Goal: Task Accomplishment & Management: Manage account settings

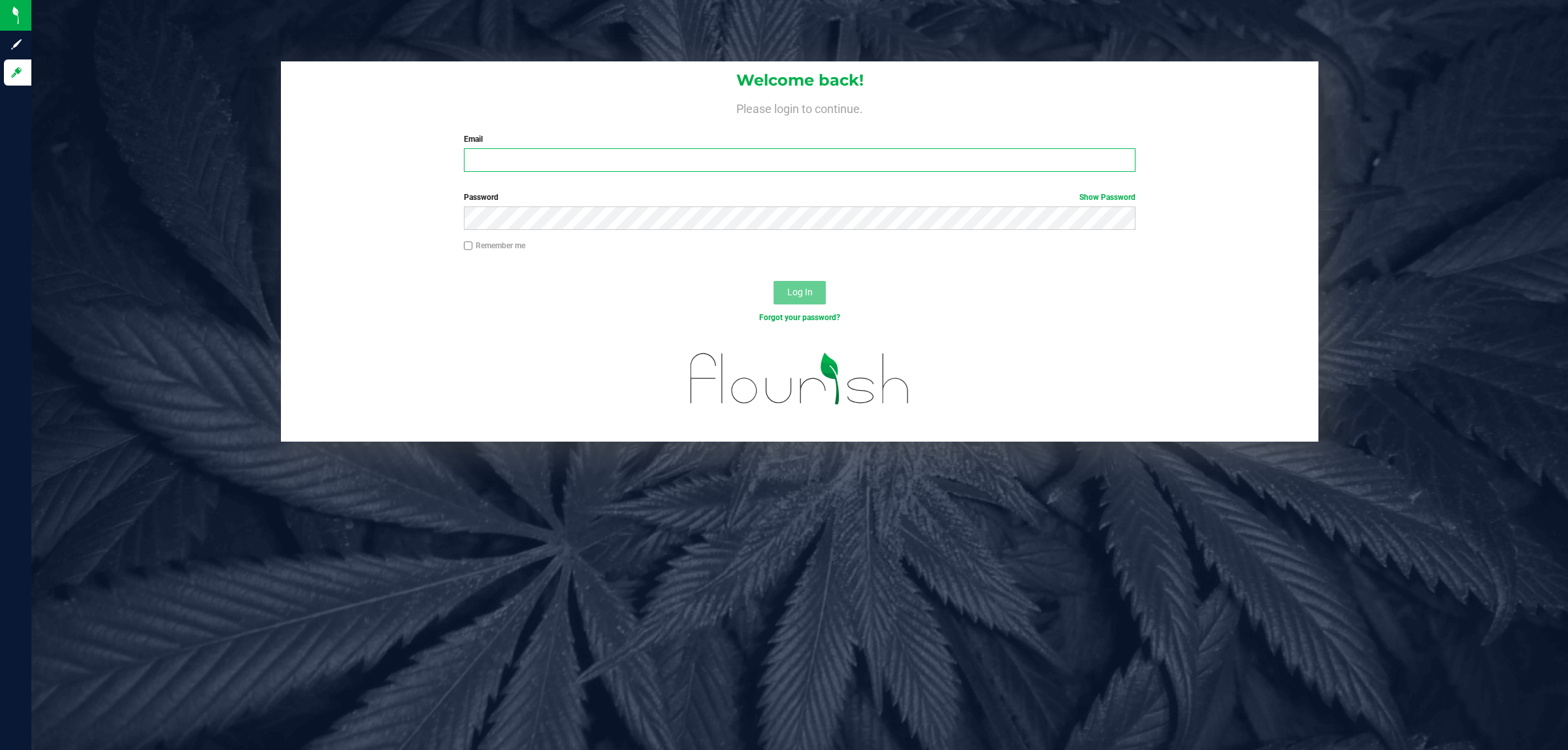
click at [506, 158] on input "Email" at bounding box center [801, 160] width 673 height 24
type input "[EMAIL_ADDRESS][DOMAIN_NAME]"
click at [774, 281] on button "Log In" at bounding box center [800, 293] width 52 height 24
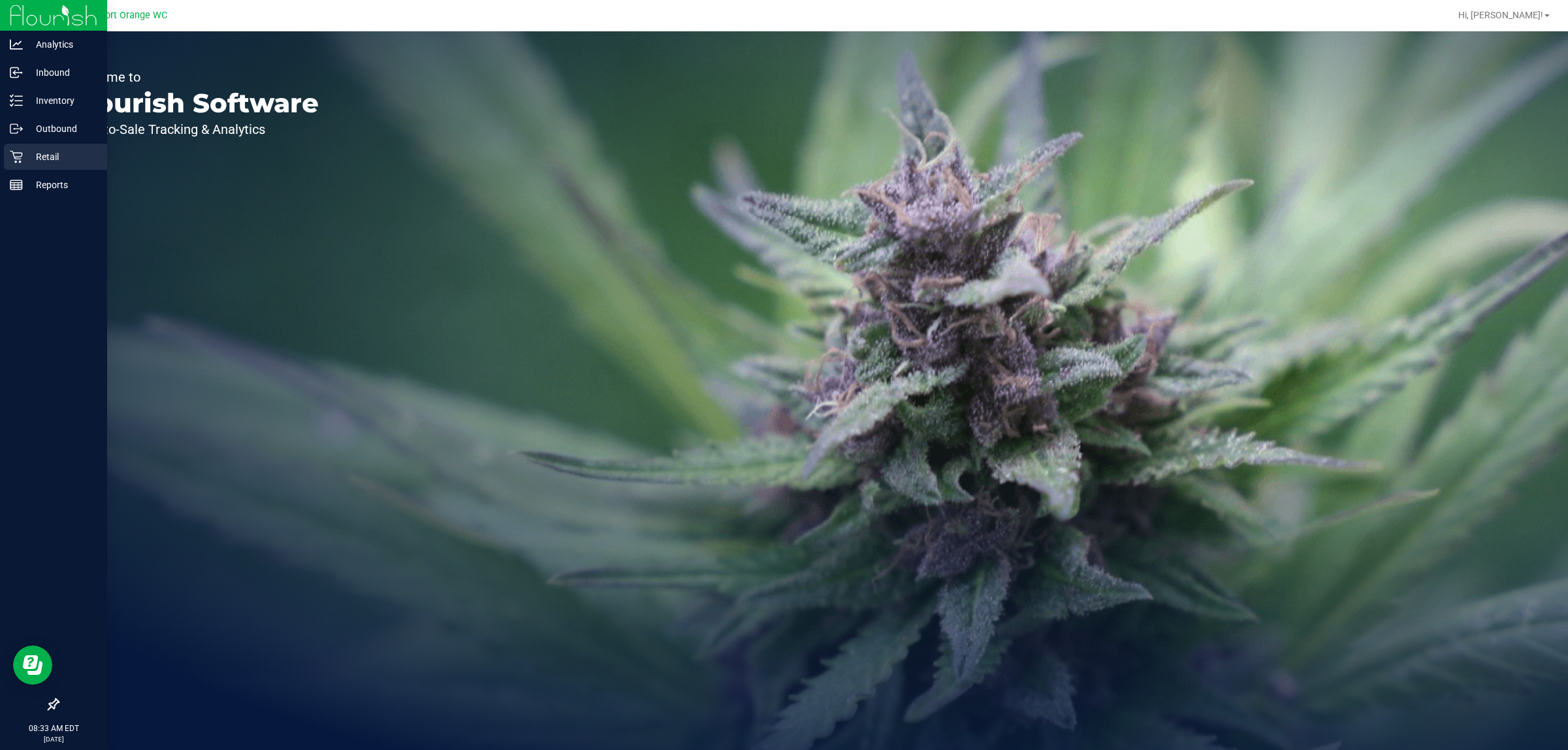
click at [14, 163] on div "Retail" at bounding box center [55, 156] width 103 height 26
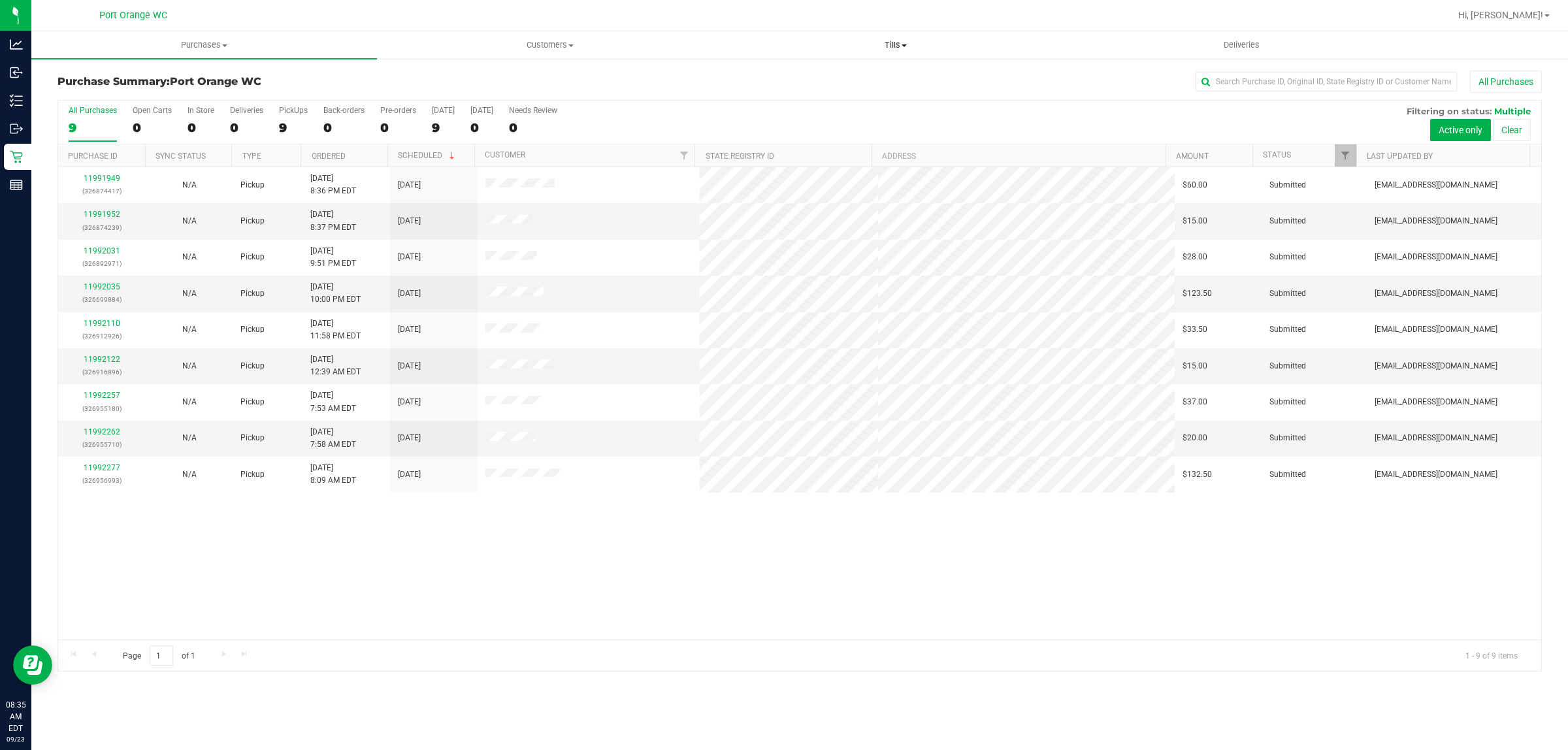
click at [894, 39] on span "Tills" at bounding box center [895, 45] width 345 height 12
click at [875, 76] on li "Manage tills" at bounding box center [896, 78] width 346 height 16
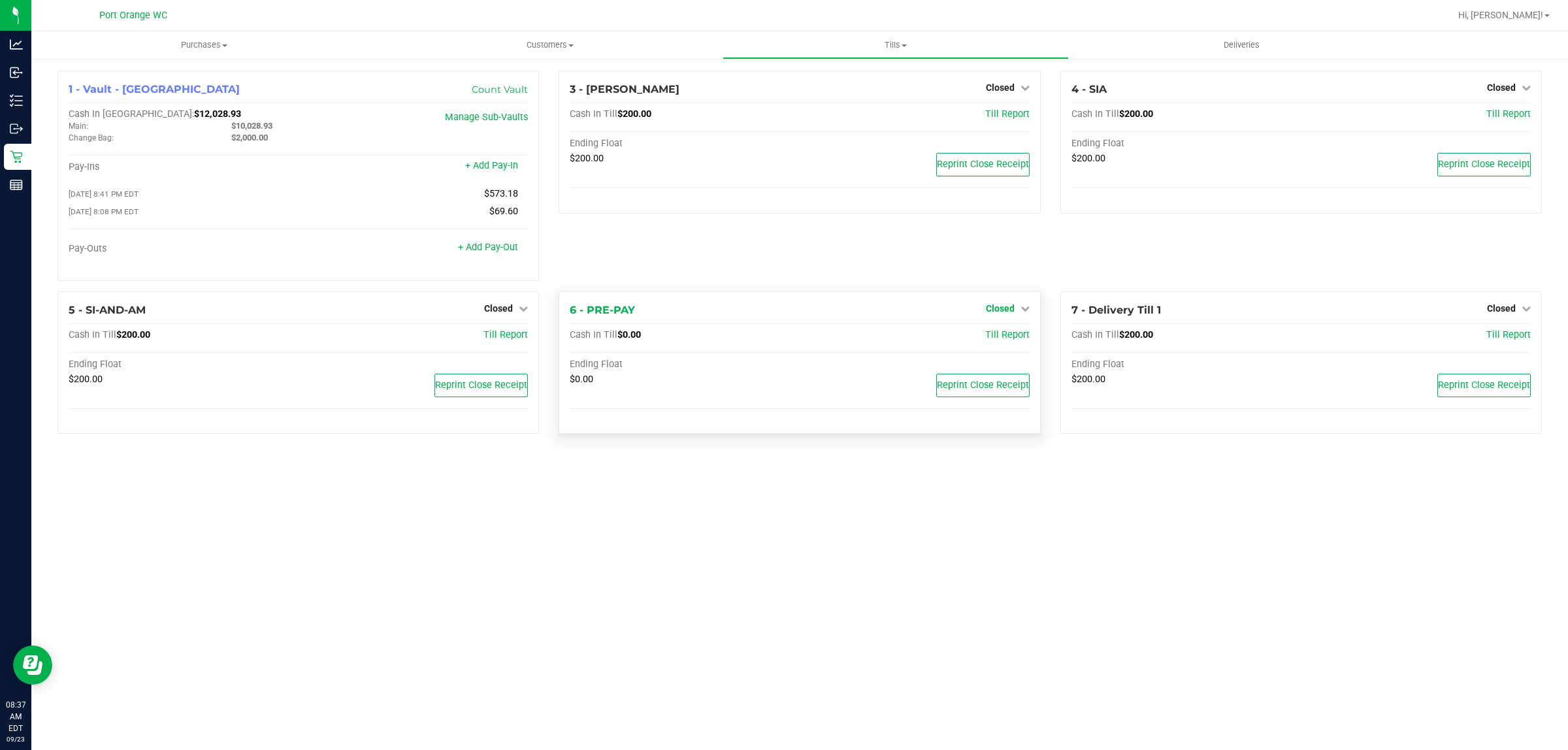
click at [997, 309] on span "Closed" at bounding box center [1000, 308] width 29 height 10
click at [994, 341] on link "Open Till" at bounding box center [999, 335] width 35 height 10
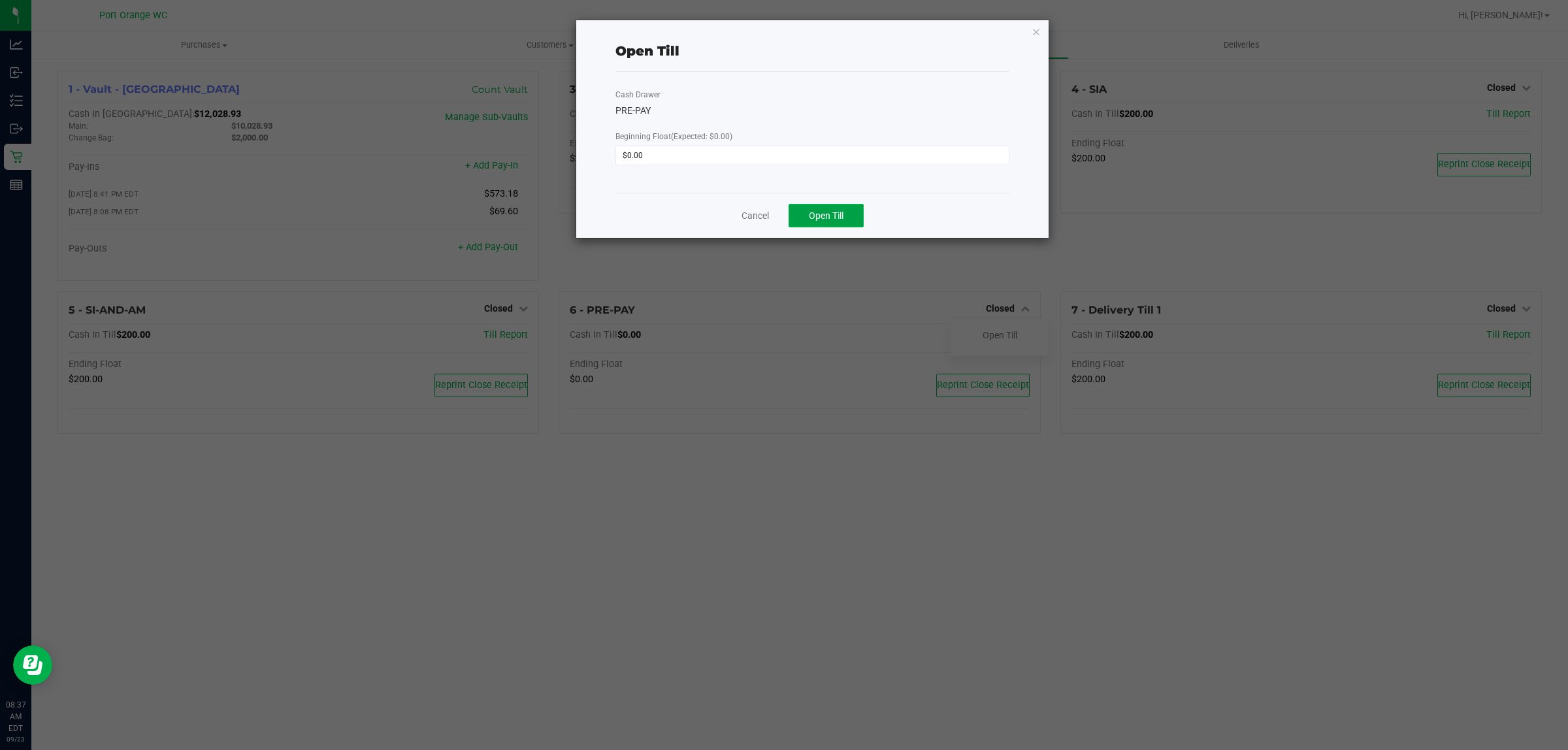
click at [844, 214] on span "Open Till" at bounding box center [826, 216] width 35 height 10
click at [792, 213] on link "Dismiss" at bounding box center [793, 211] width 31 height 14
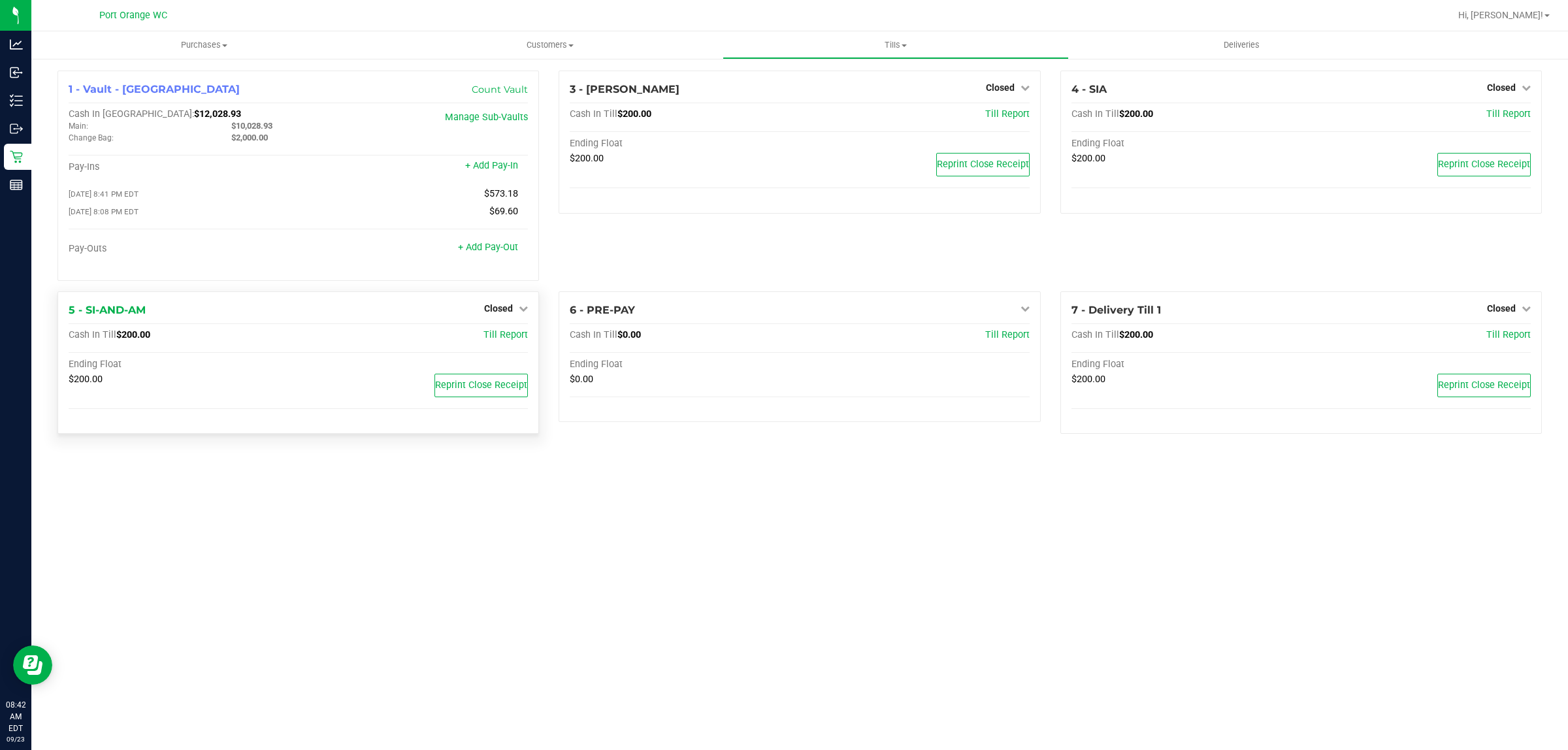
click at [515, 316] on div "Closed" at bounding box center [506, 308] width 44 height 16
click at [515, 313] on link "Closed" at bounding box center [506, 308] width 44 height 10
click at [498, 338] on link "Open Till" at bounding box center [498, 335] width 35 height 10
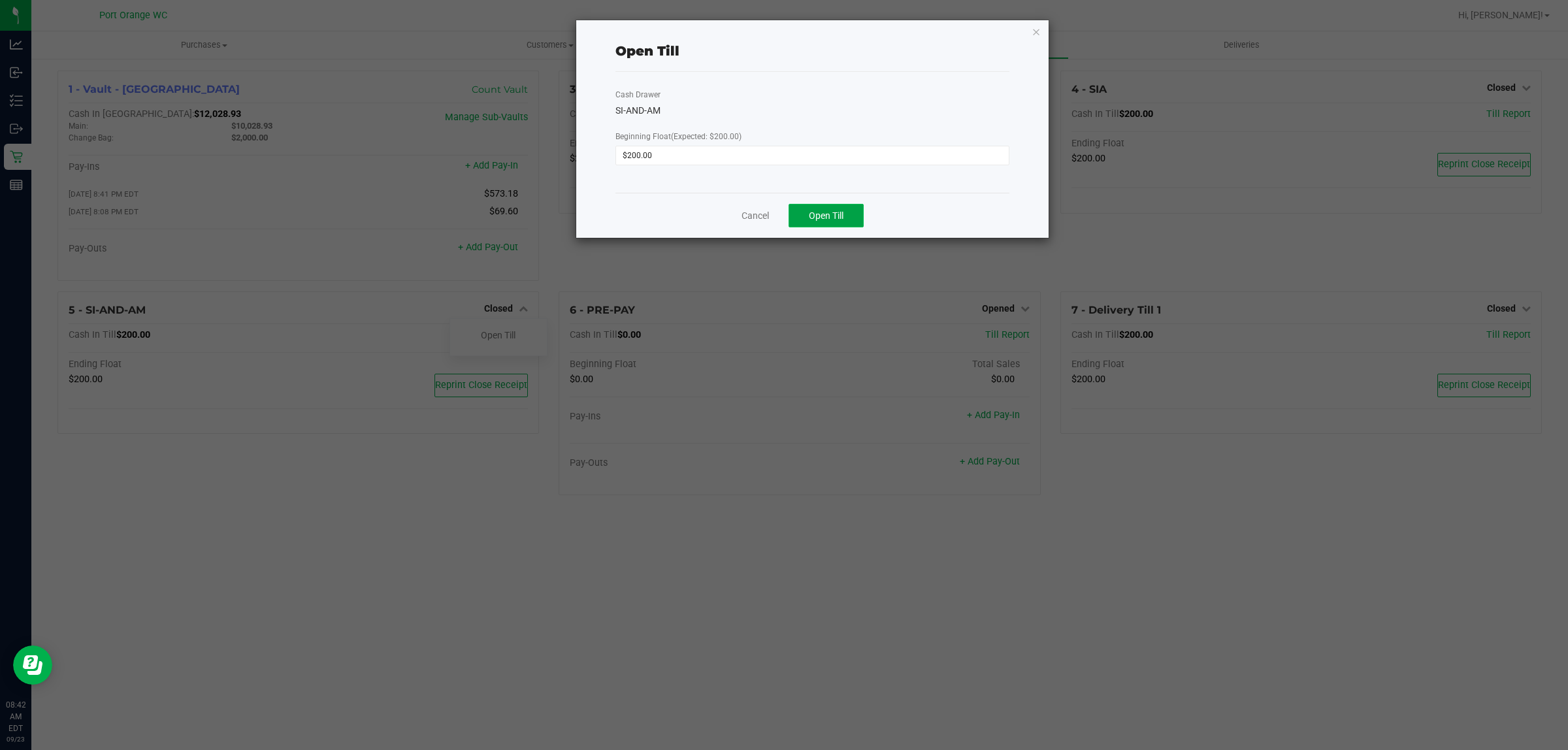
click at [829, 225] on button "Open Till" at bounding box center [827, 216] width 75 height 24
click at [795, 205] on link "Dismiss" at bounding box center [793, 211] width 31 height 14
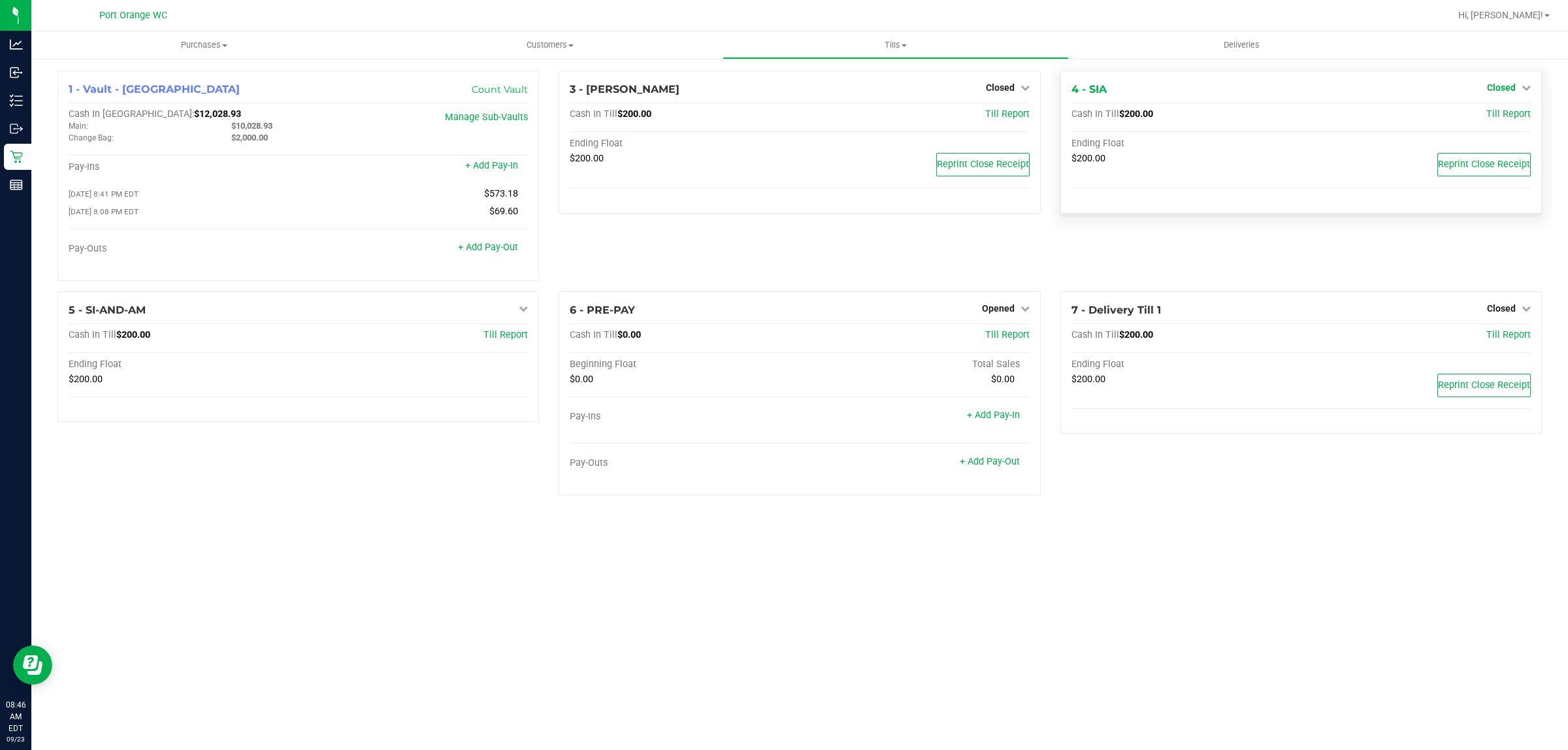
click at [1506, 90] on span "Closed" at bounding box center [1501, 87] width 29 height 10
click at [1495, 120] on link "Open Till" at bounding box center [1501, 115] width 35 height 10
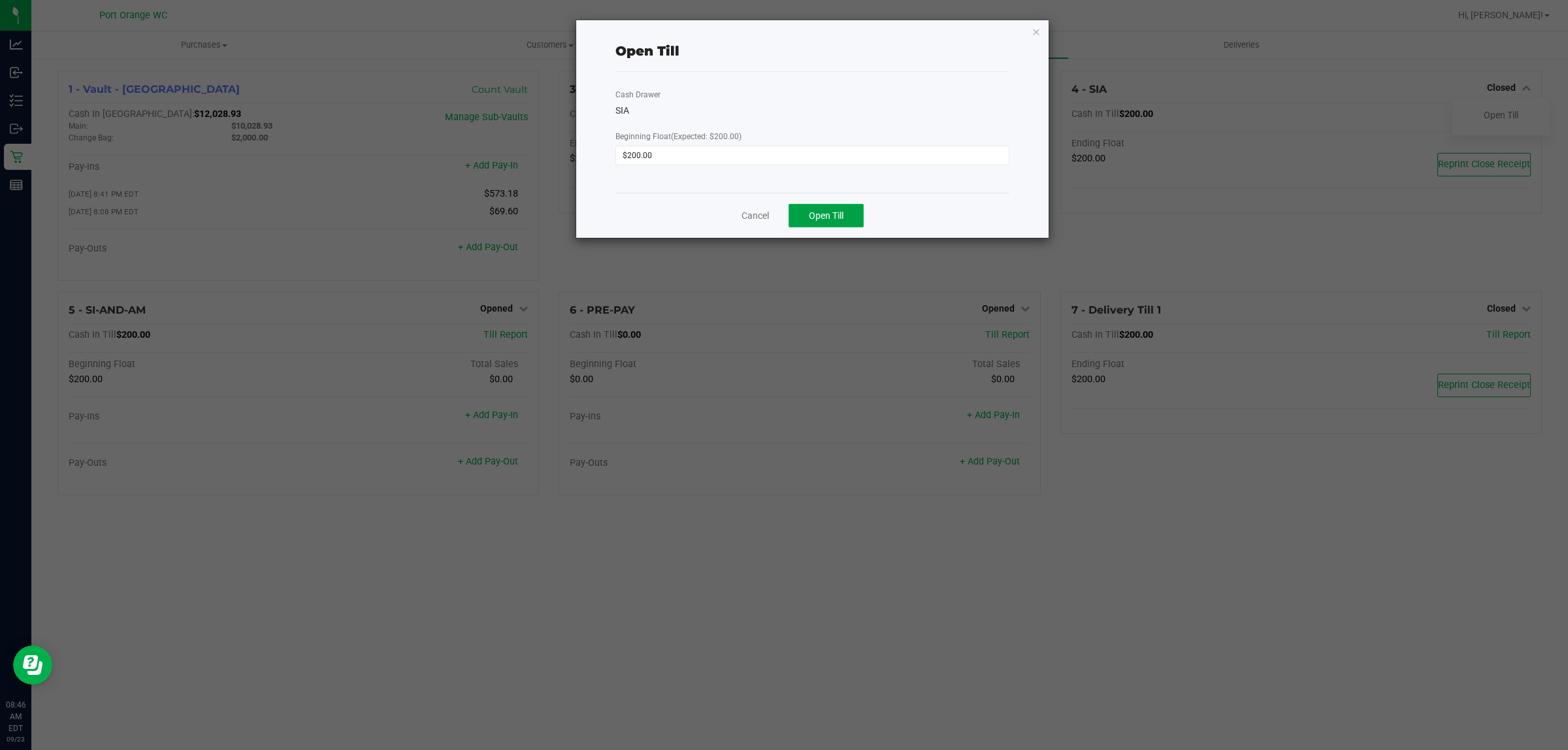
click at [825, 222] on button "Open Till" at bounding box center [827, 216] width 75 height 24
click at [804, 208] on link "Dismiss" at bounding box center [793, 211] width 31 height 14
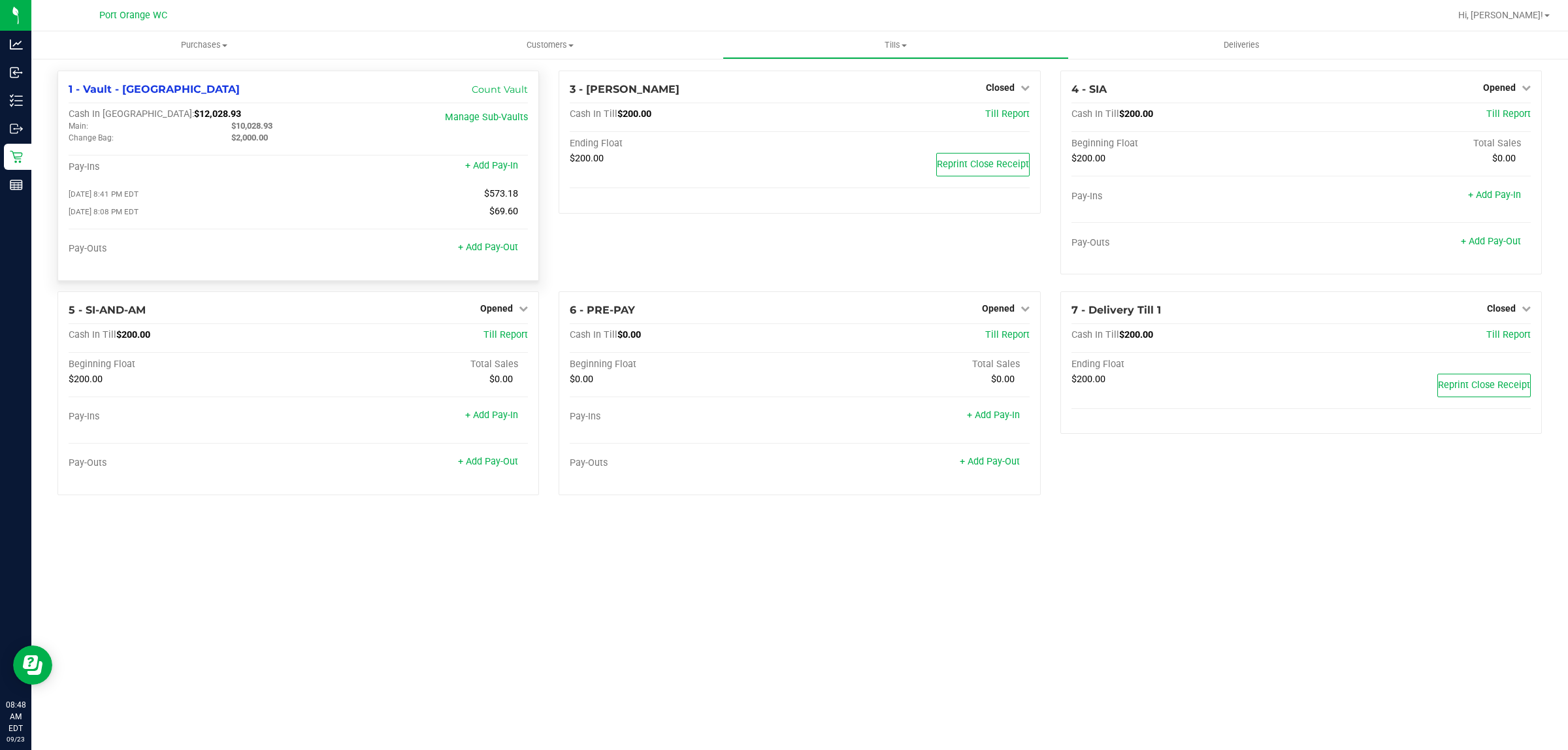
drag, startPoint x: 276, startPoint y: 125, endPoint x: 237, endPoint y: 128, distance: 39.1
click at [237, 128] on div "$10,028.93" at bounding box center [303, 126] width 163 height 12
copy span "10,028.93"
click at [513, 87] on link "Count Vault" at bounding box center [500, 89] width 56 height 12
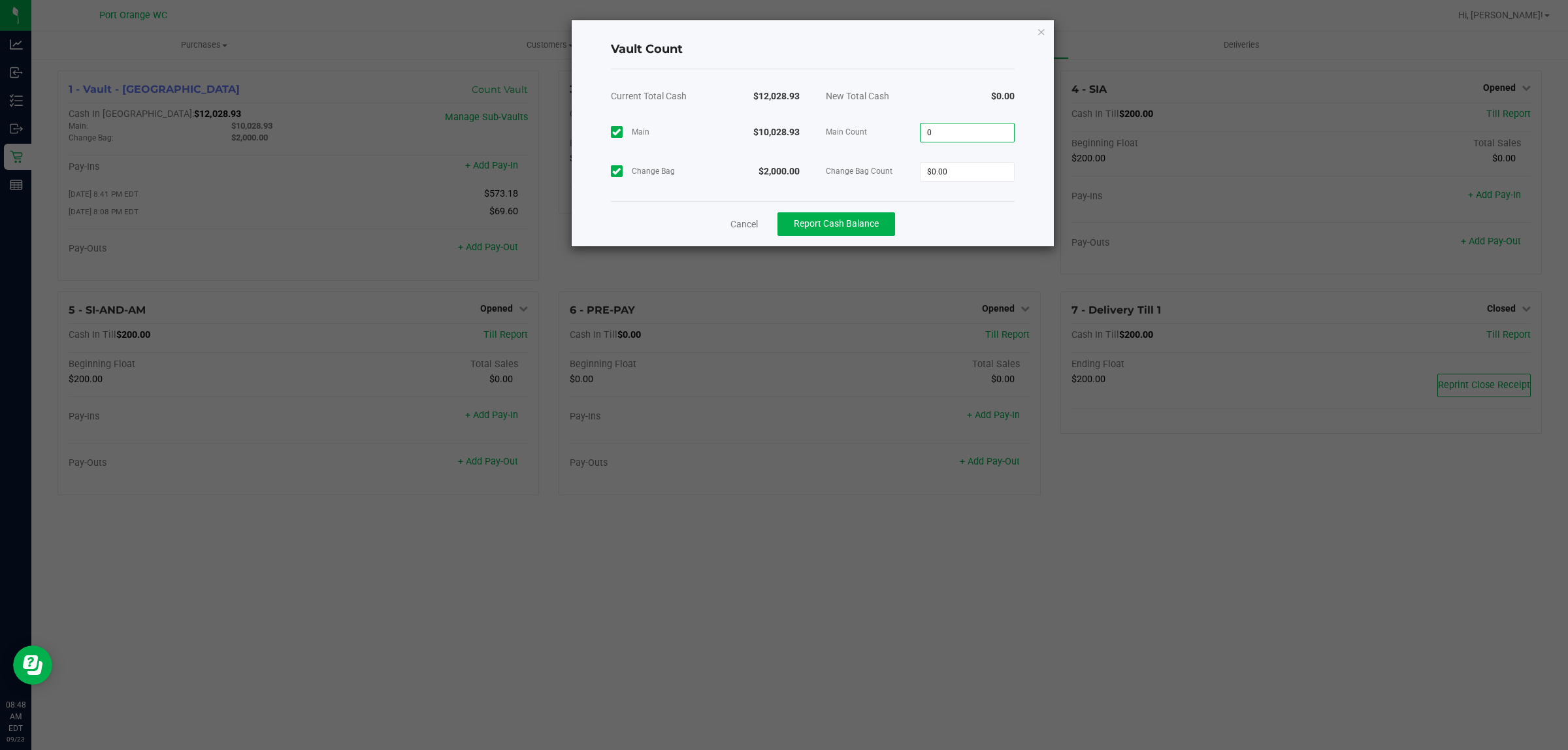
click at [964, 132] on input "0" at bounding box center [967, 132] width 93 height 18
paste input "10028.93"
type input "$10,028.93"
click at [968, 174] on input "0" at bounding box center [967, 171] width 93 height 18
type input "$2,000.00"
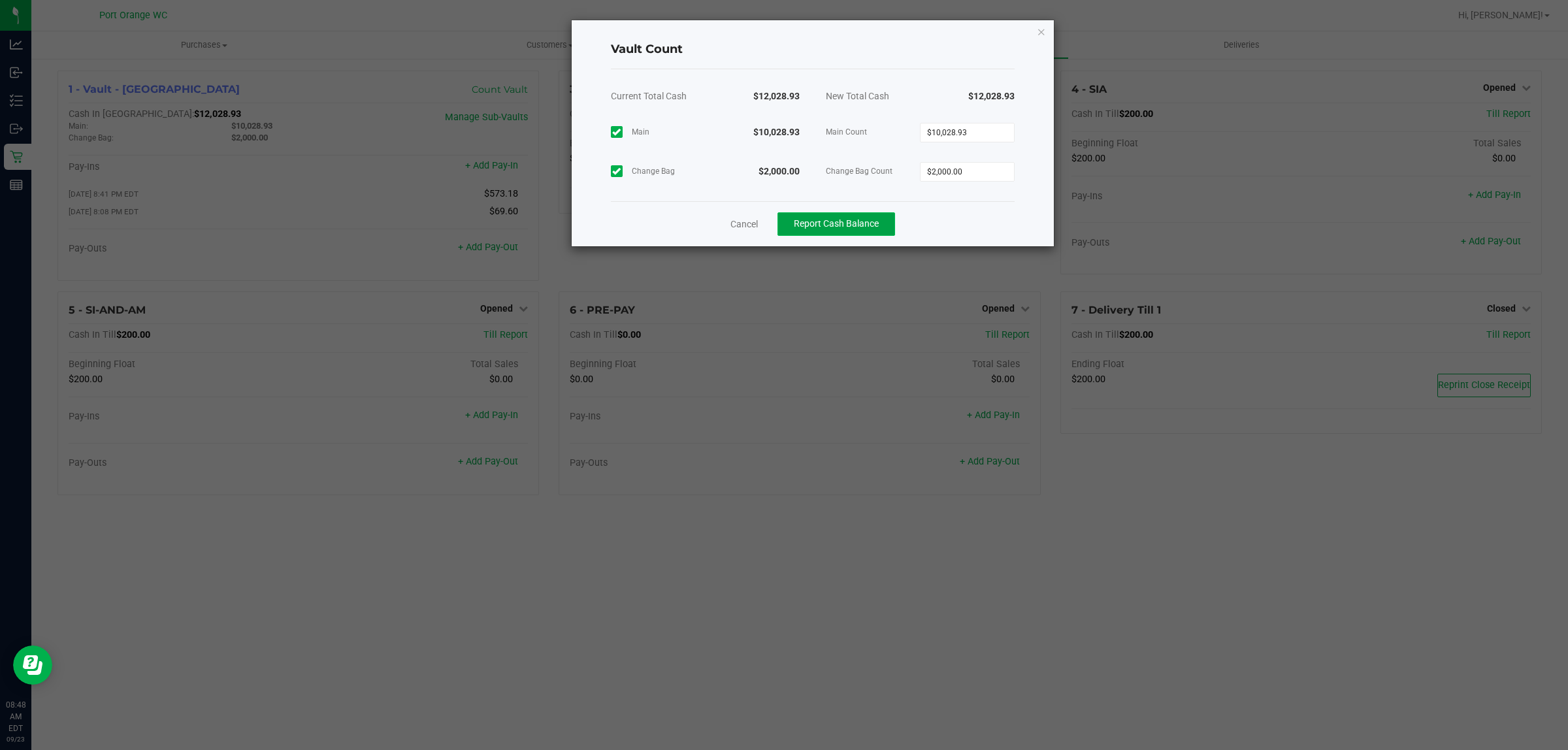
click at [856, 223] on span "Report Cash Balance" at bounding box center [836, 223] width 85 height 10
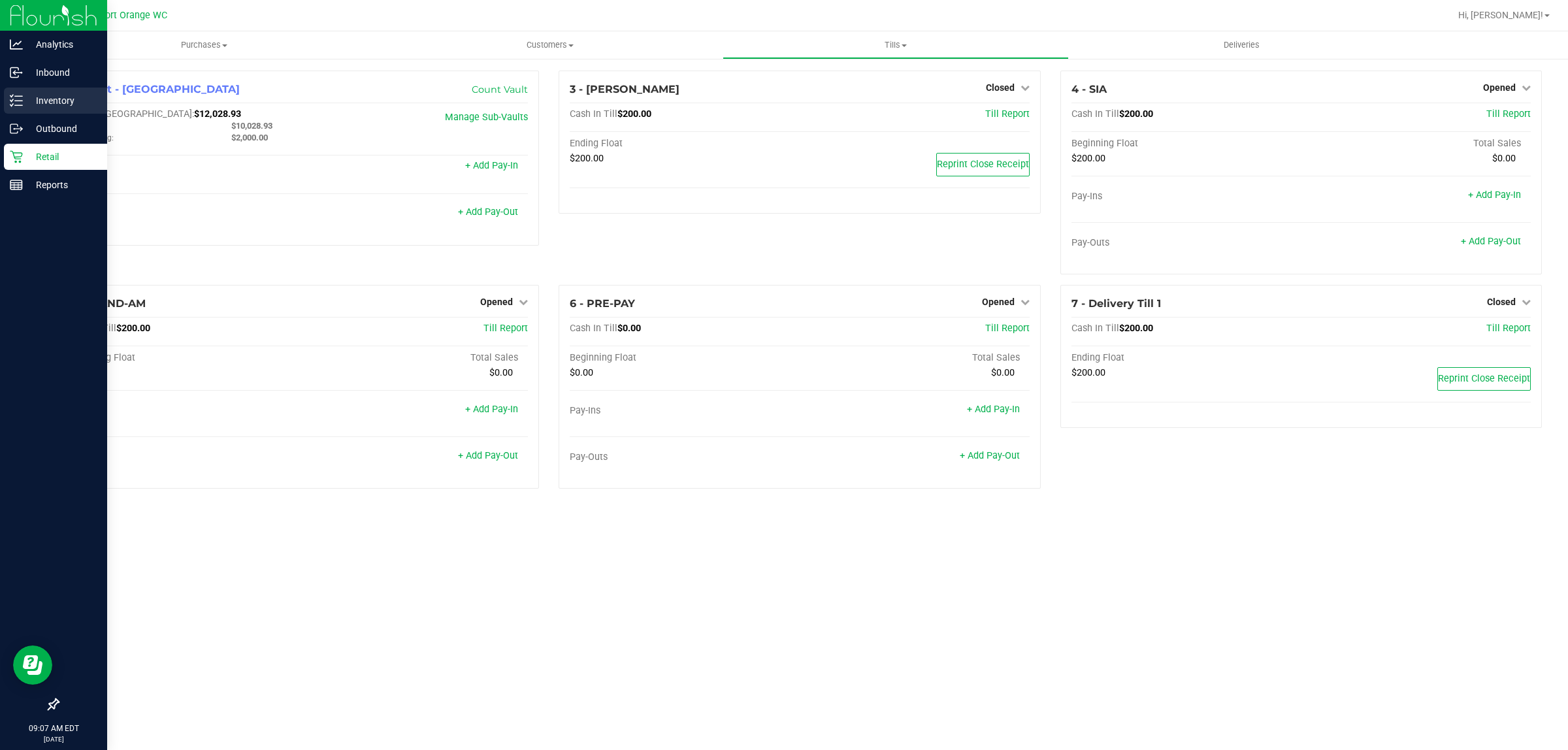
click at [21, 112] on div "Inventory" at bounding box center [55, 100] width 103 height 26
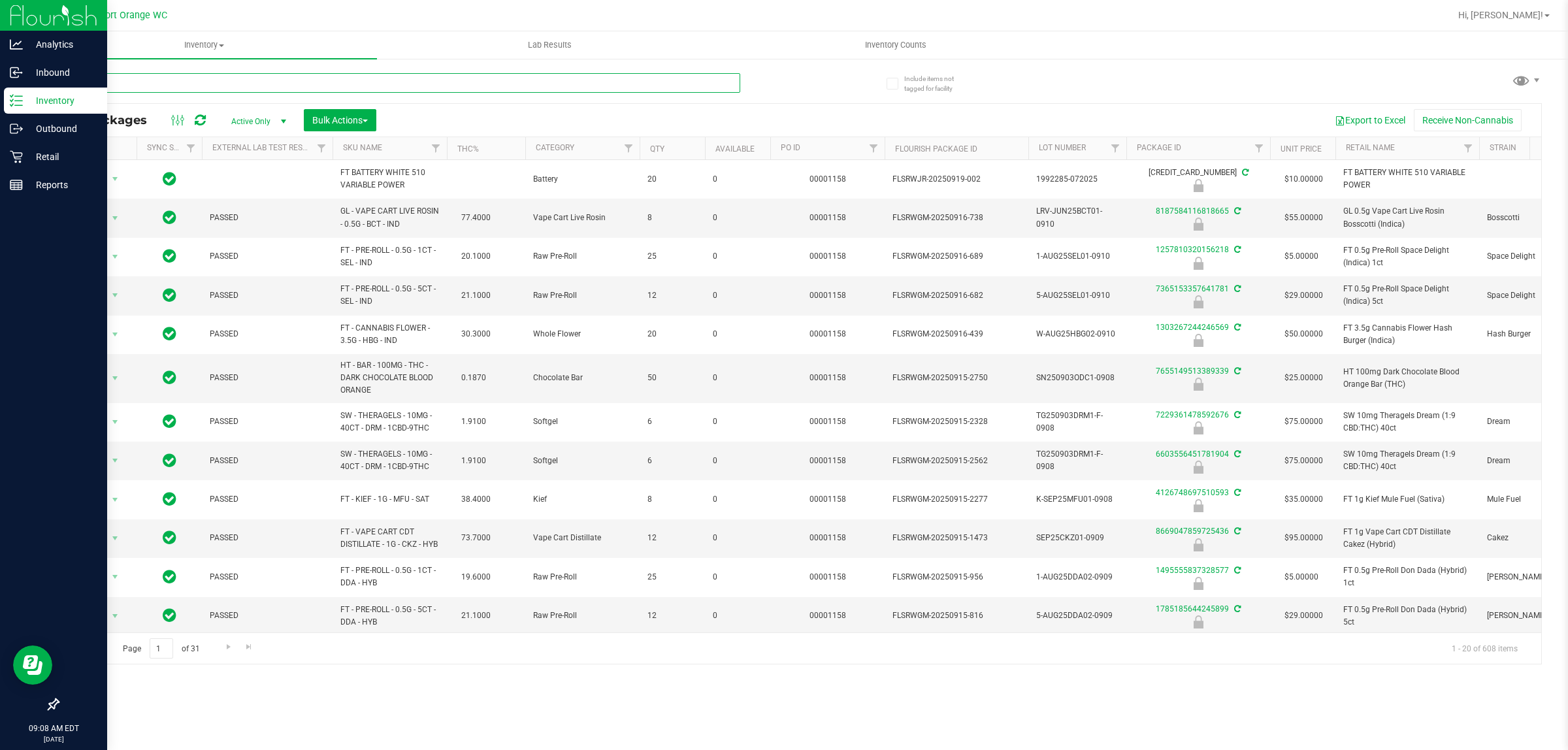
click at [157, 87] on input "text" at bounding box center [399, 83] width 683 height 20
paste input "FT 1g Vape Cart Distillate NYC Diesel (Hybrid-Sativa)"
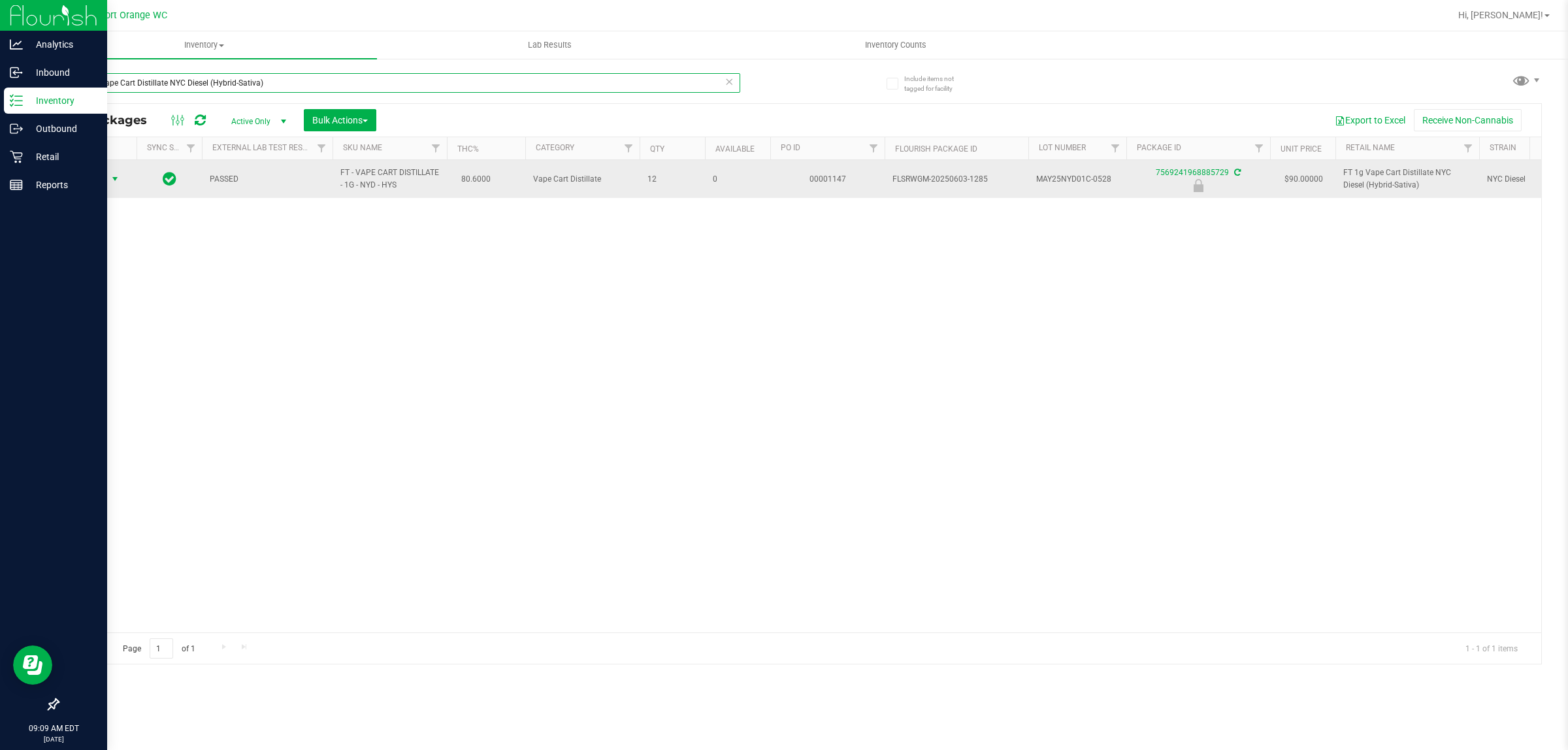
type input "FT 1g Vape Cart Distillate NYC Diesel (Hybrid-Sativa)"
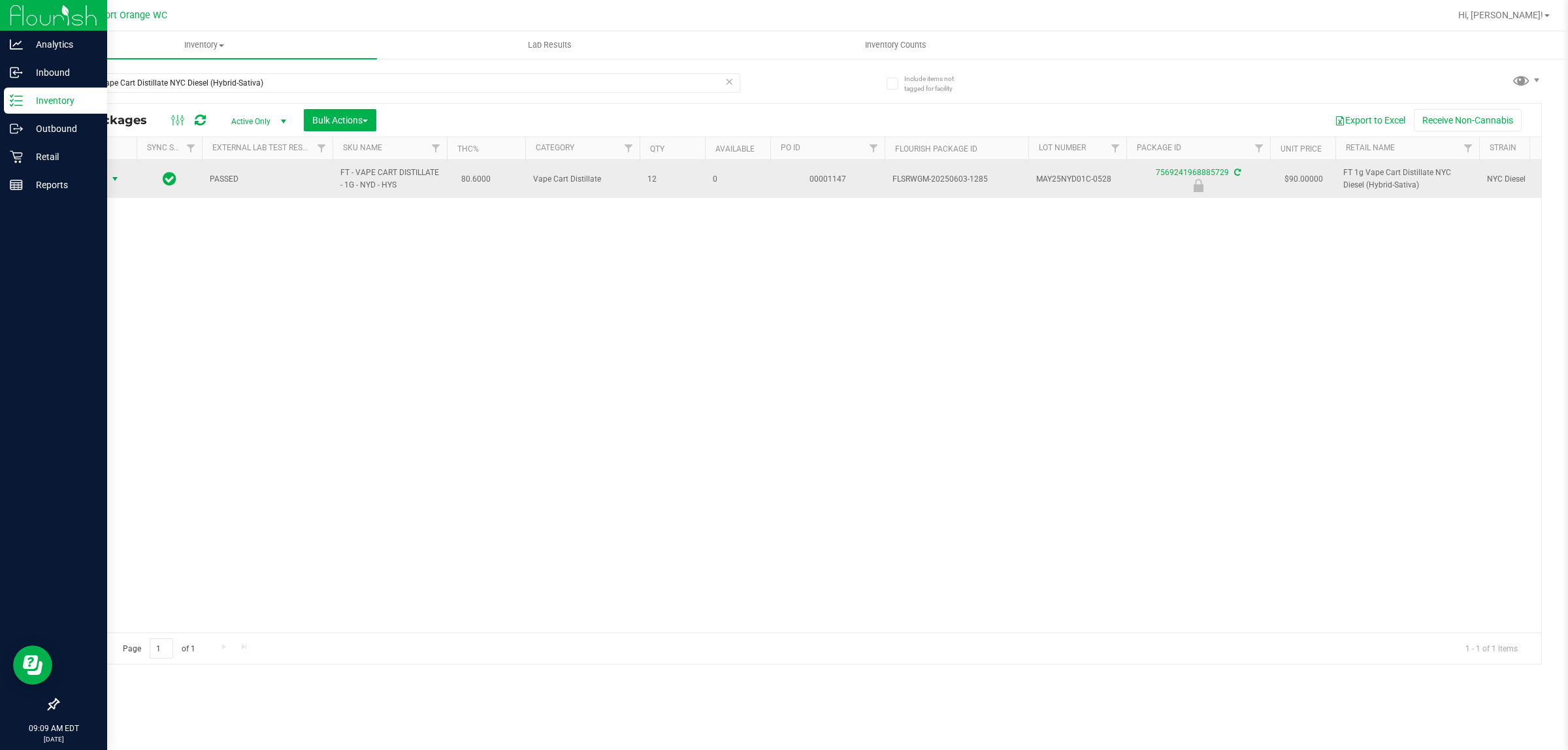
click at [92, 177] on span "Action" at bounding box center [89, 179] width 35 height 18
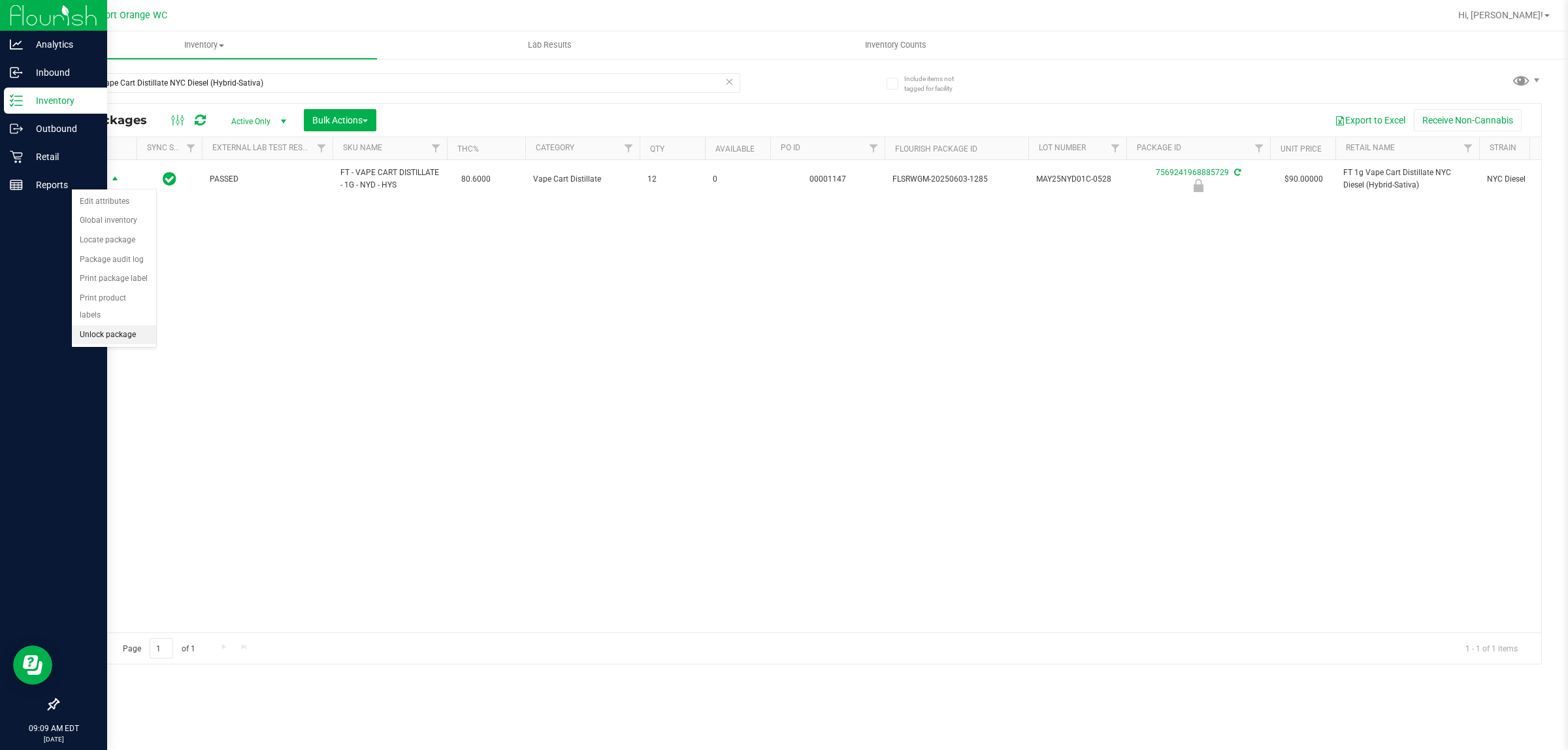
click at [103, 325] on li "Unlock package" at bounding box center [114, 335] width 84 height 20
click at [732, 87] on icon at bounding box center [729, 81] width 9 height 16
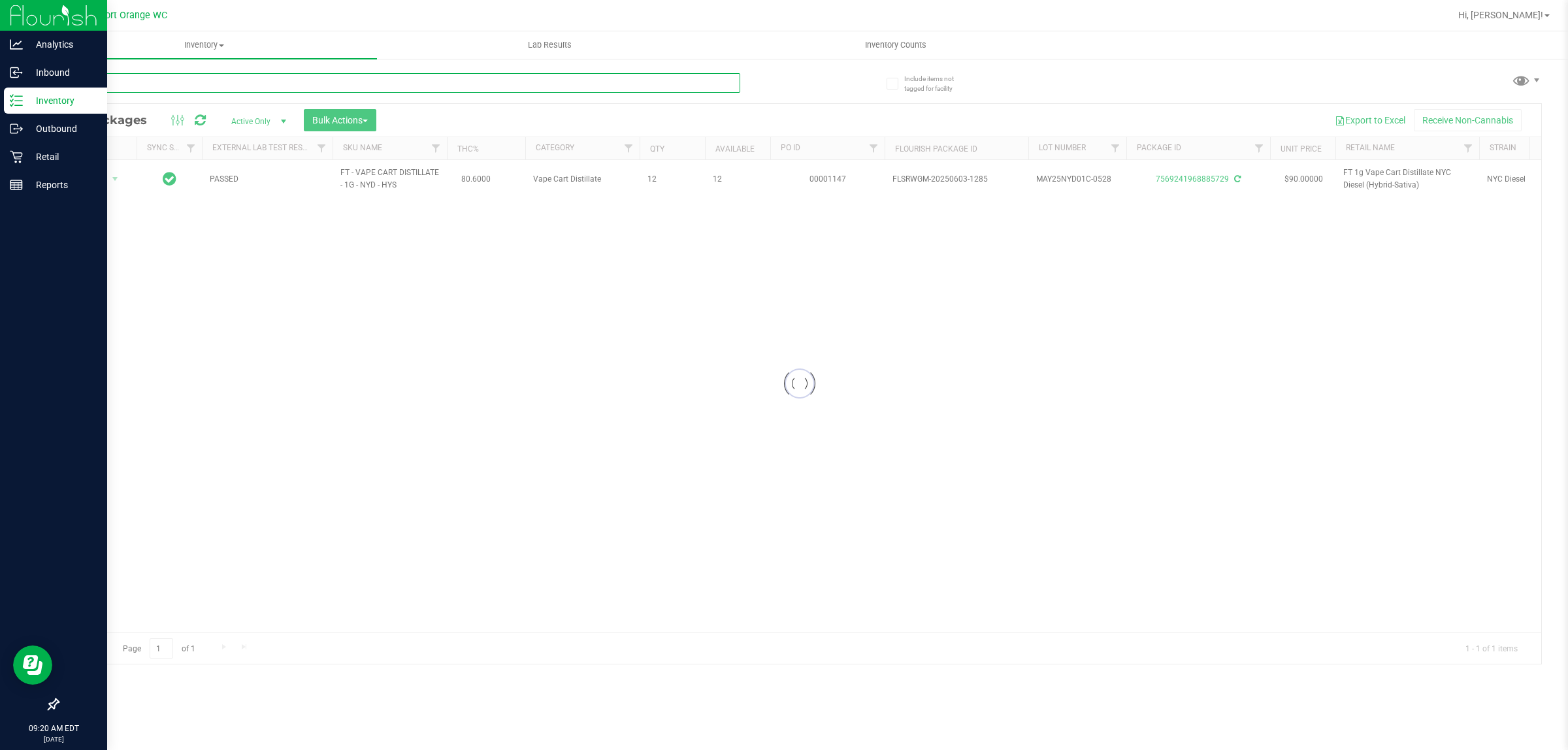
click at [688, 83] on input "text" at bounding box center [399, 83] width 683 height 20
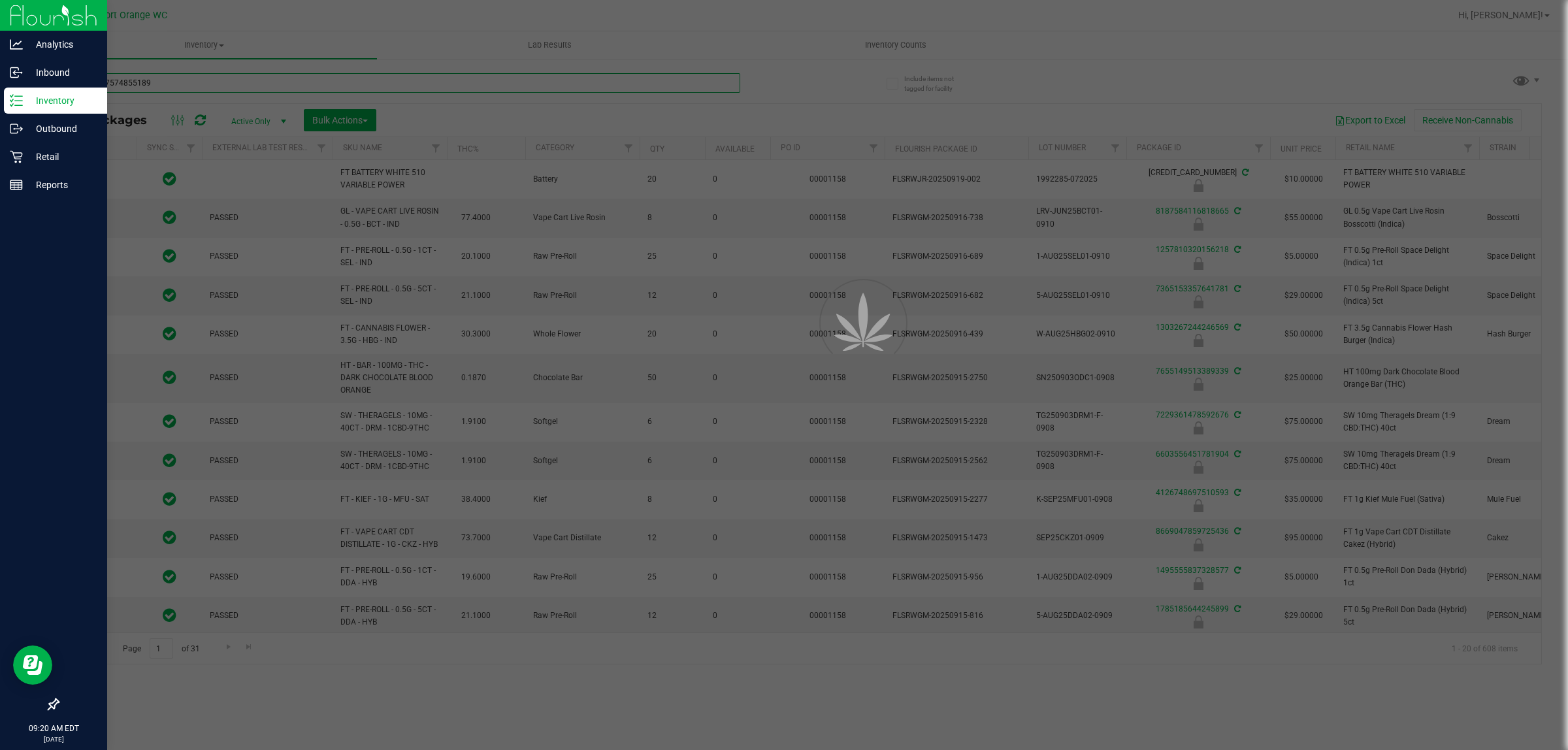
type input "2634557574855189"
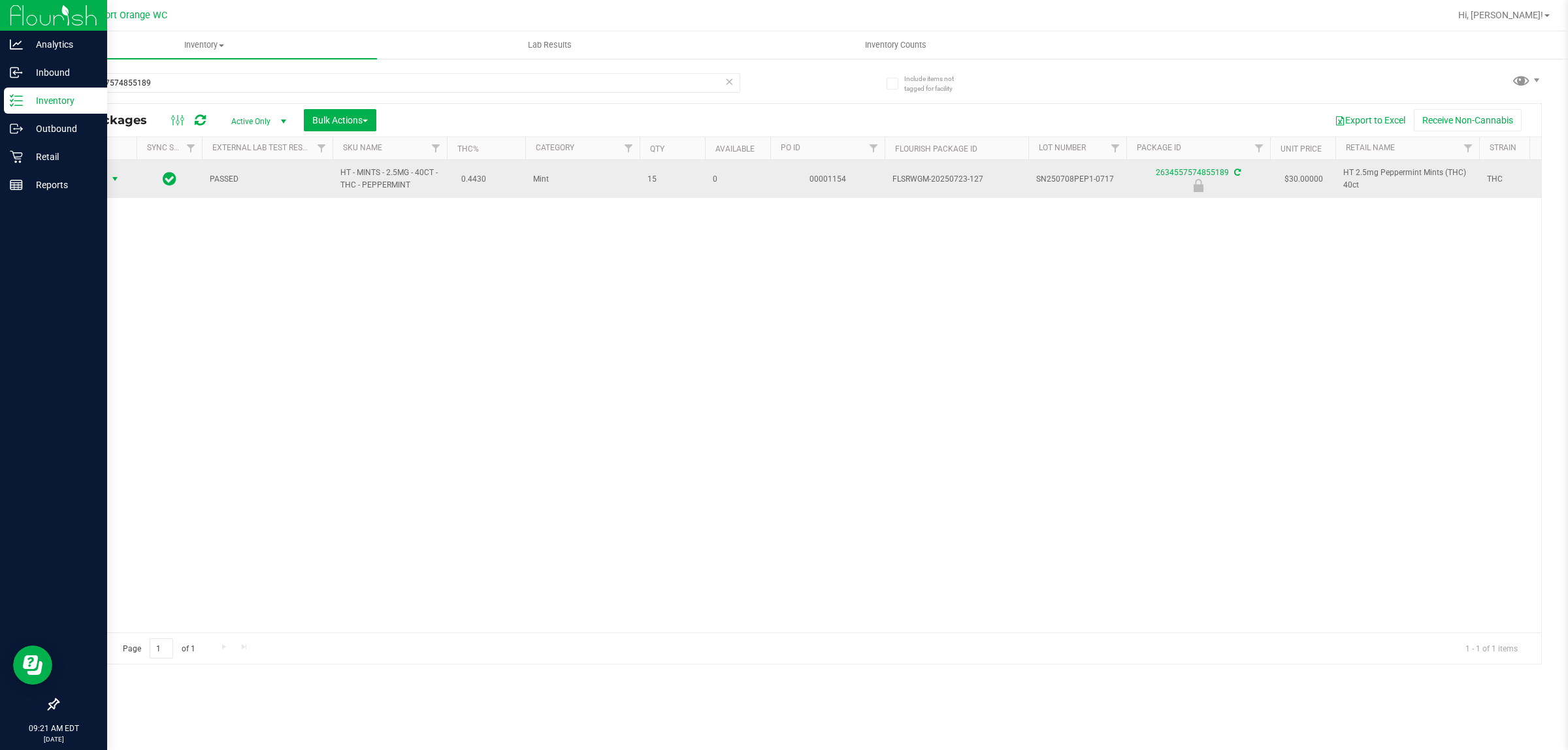
click at [97, 178] on span "Action" at bounding box center [89, 179] width 35 height 18
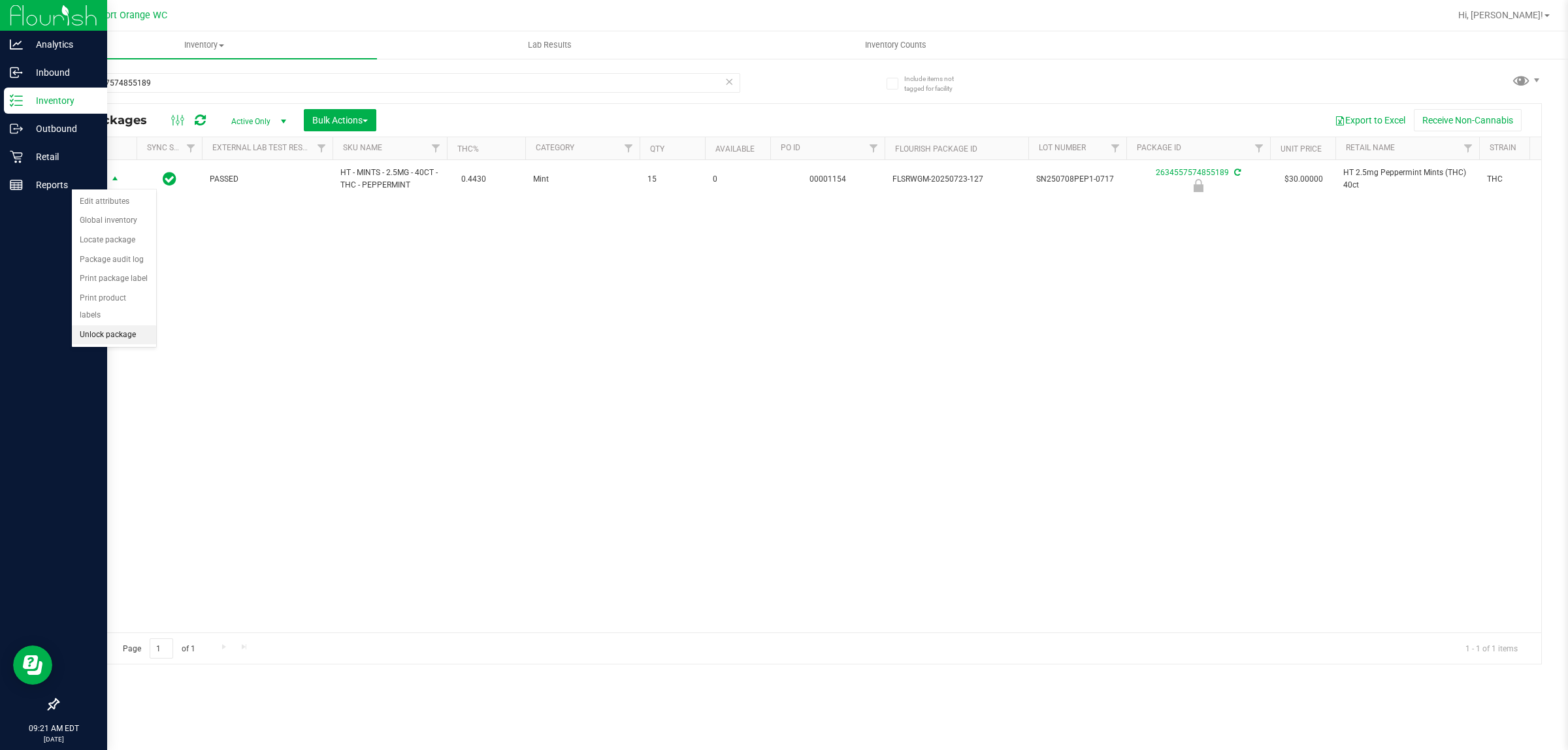
click at [132, 325] on li "Unlock package" at bounding box center [114, 335] width 84 height 20
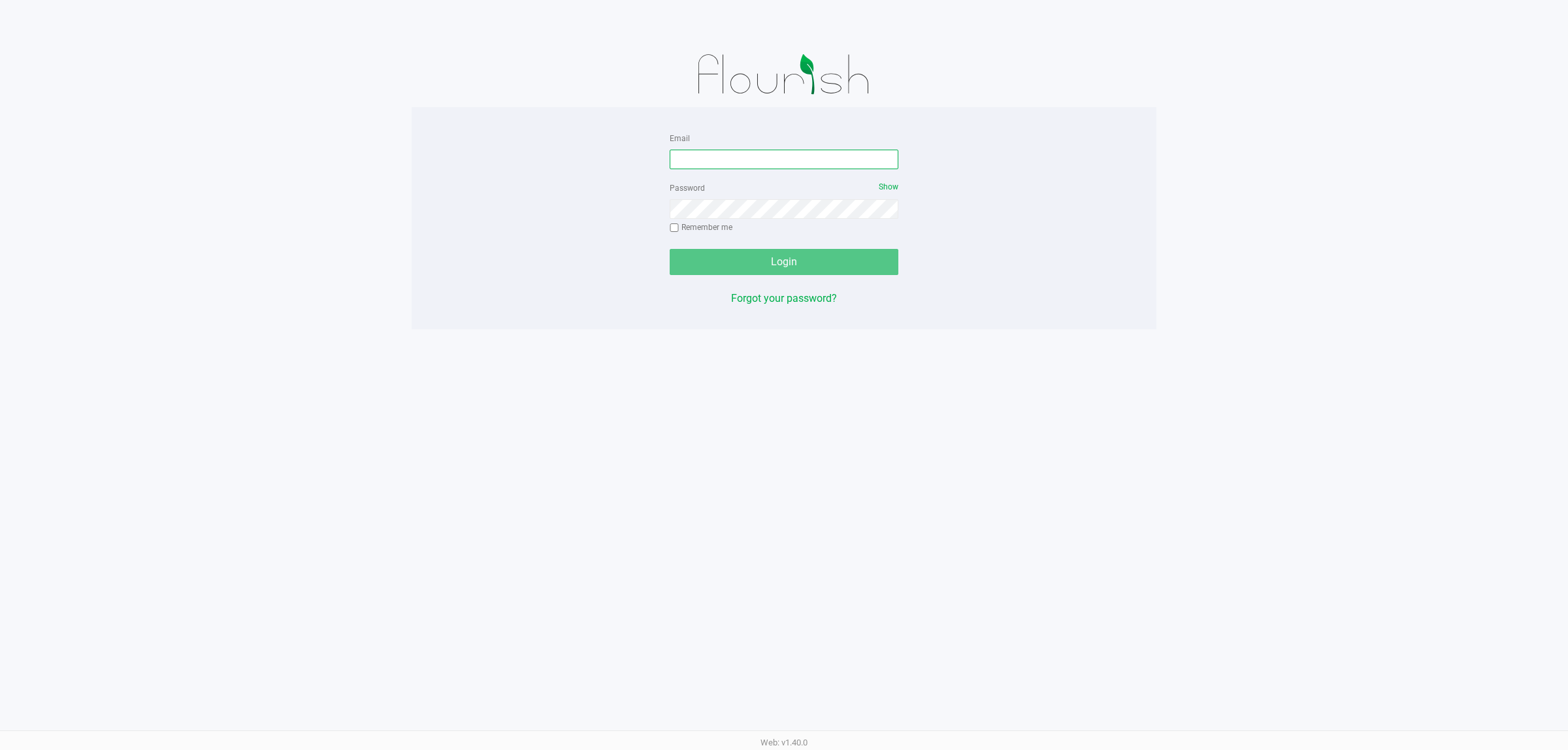
click at [677, 163] on input "Email" at bounding box center [784, 159] width 228 height 20
type input "[EMAIL_ADDRESS][DOMAIN_NAME]"
click at [670, 249] on button "Login" at bounding box center [784, 262] width 228 height 26
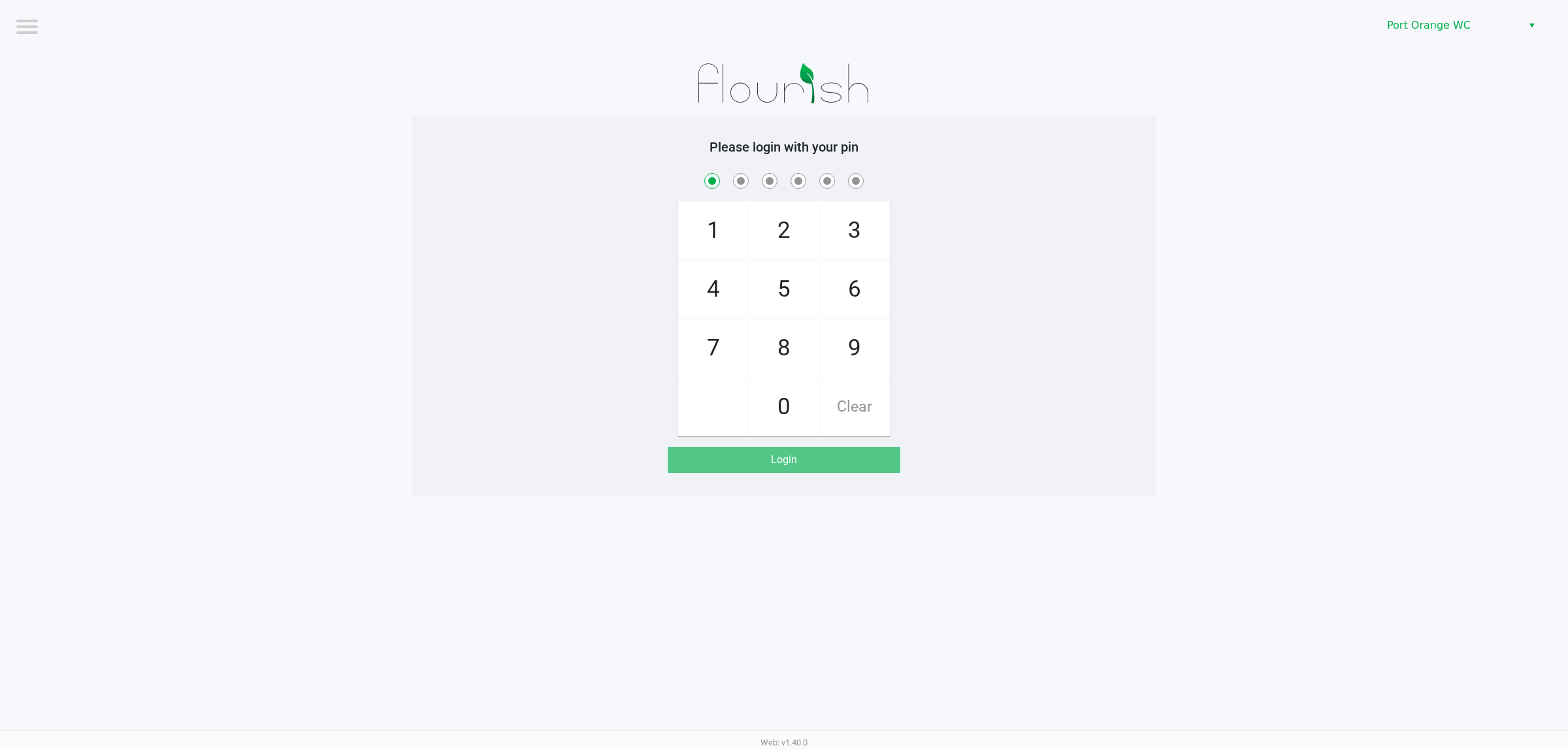
checkbox input "true"
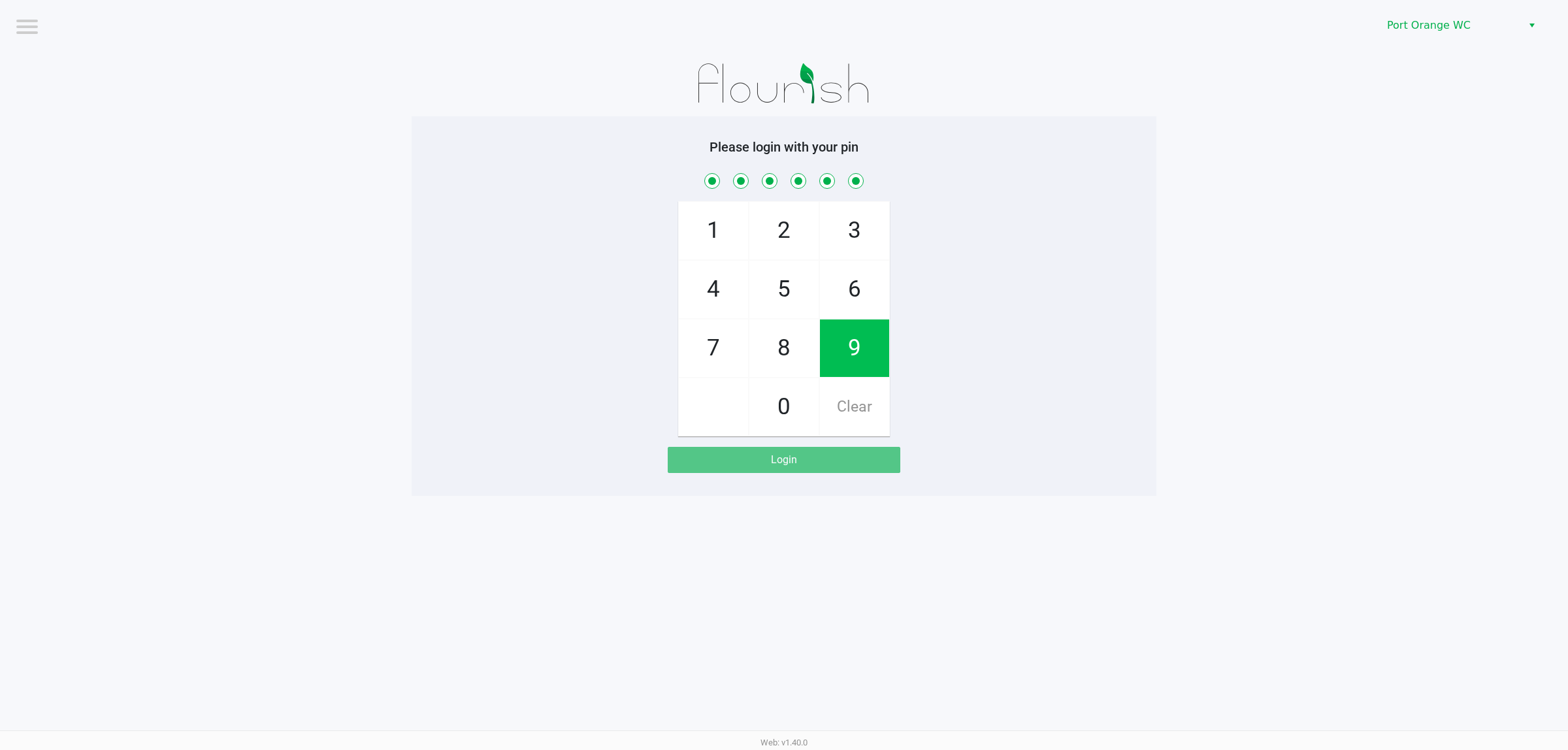
checkbox input "true"
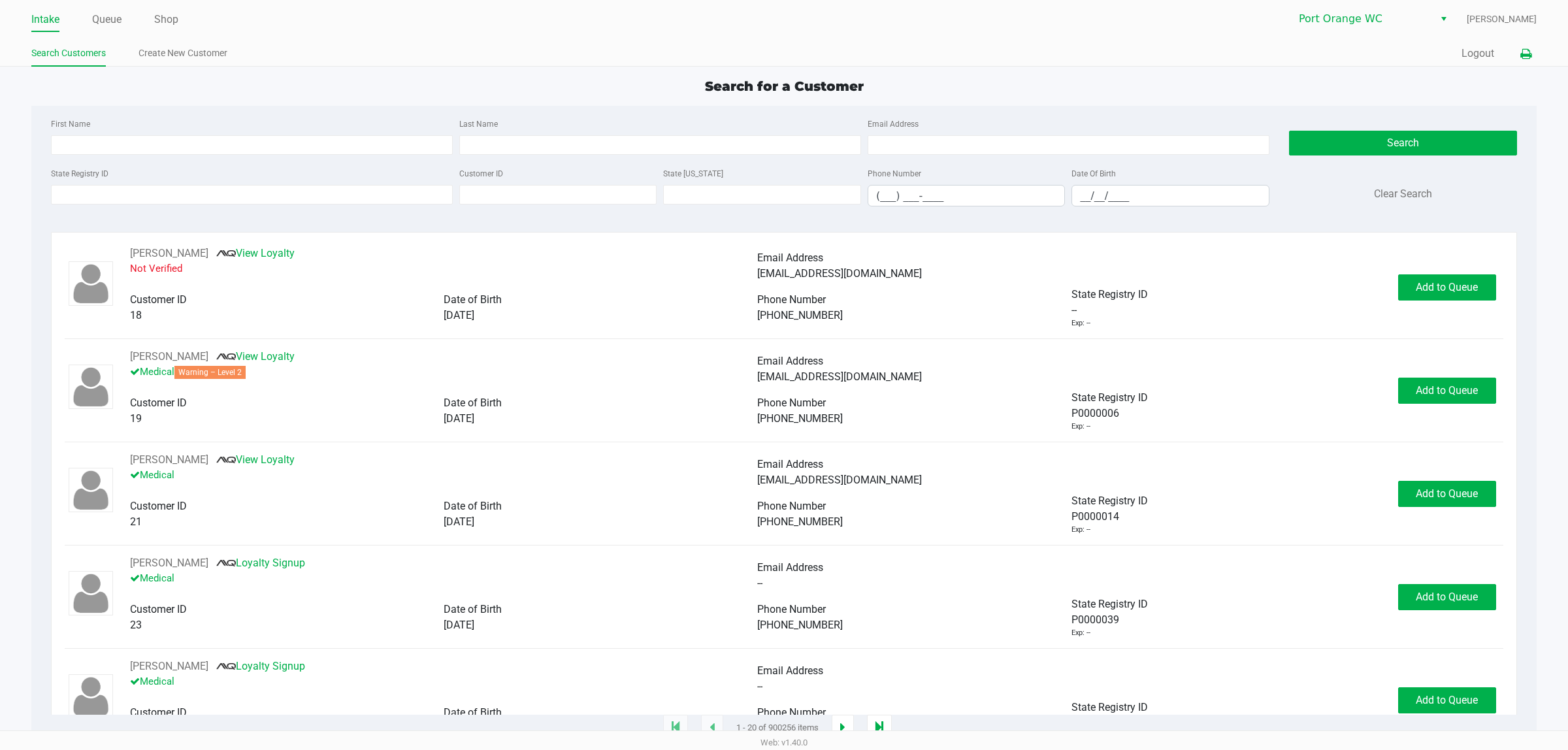
click at [1526, 57] on icon at bounding box center [1526, 54] width 11 height 9
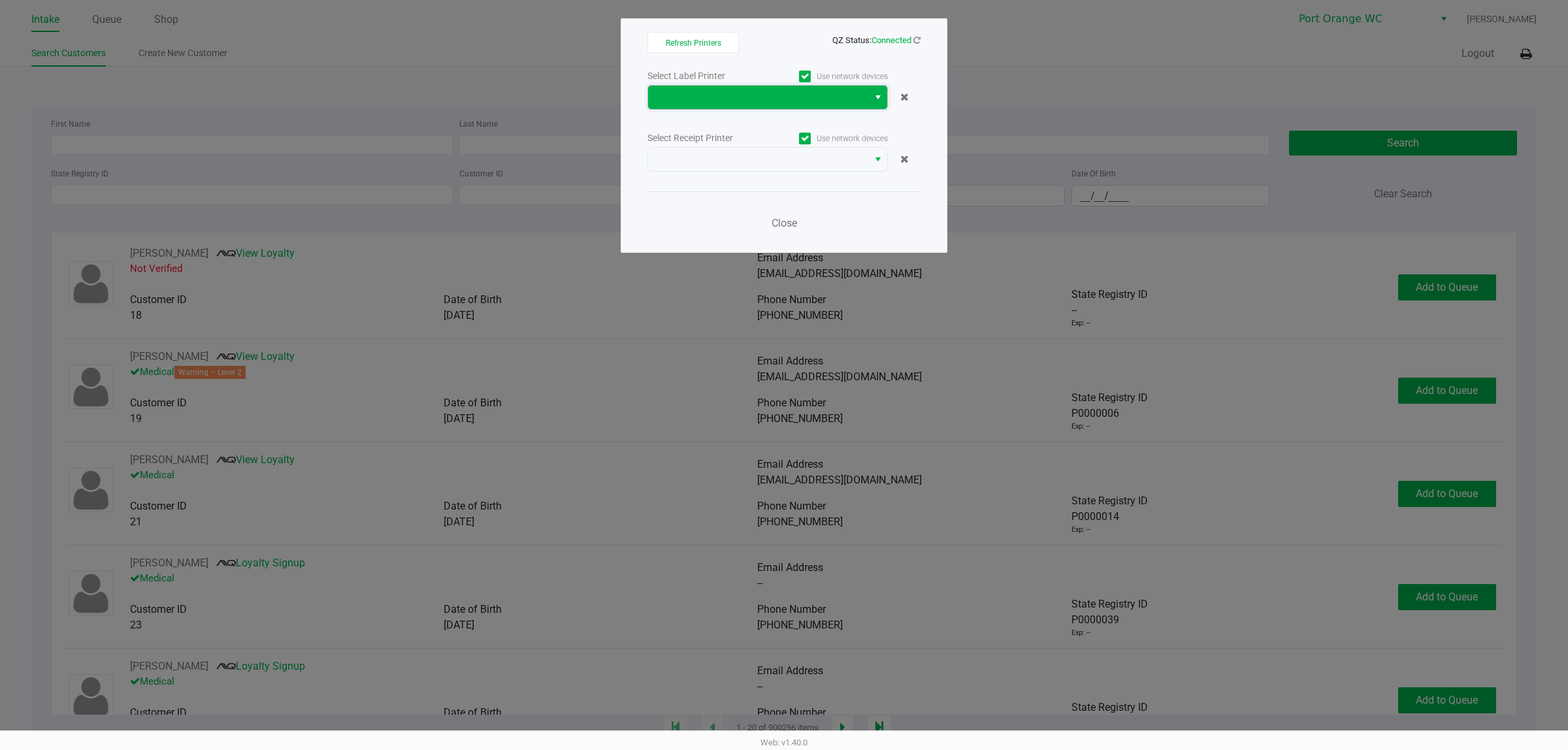
click at [763, 103] on span at bounding box center [758, 97] width 205 height 16
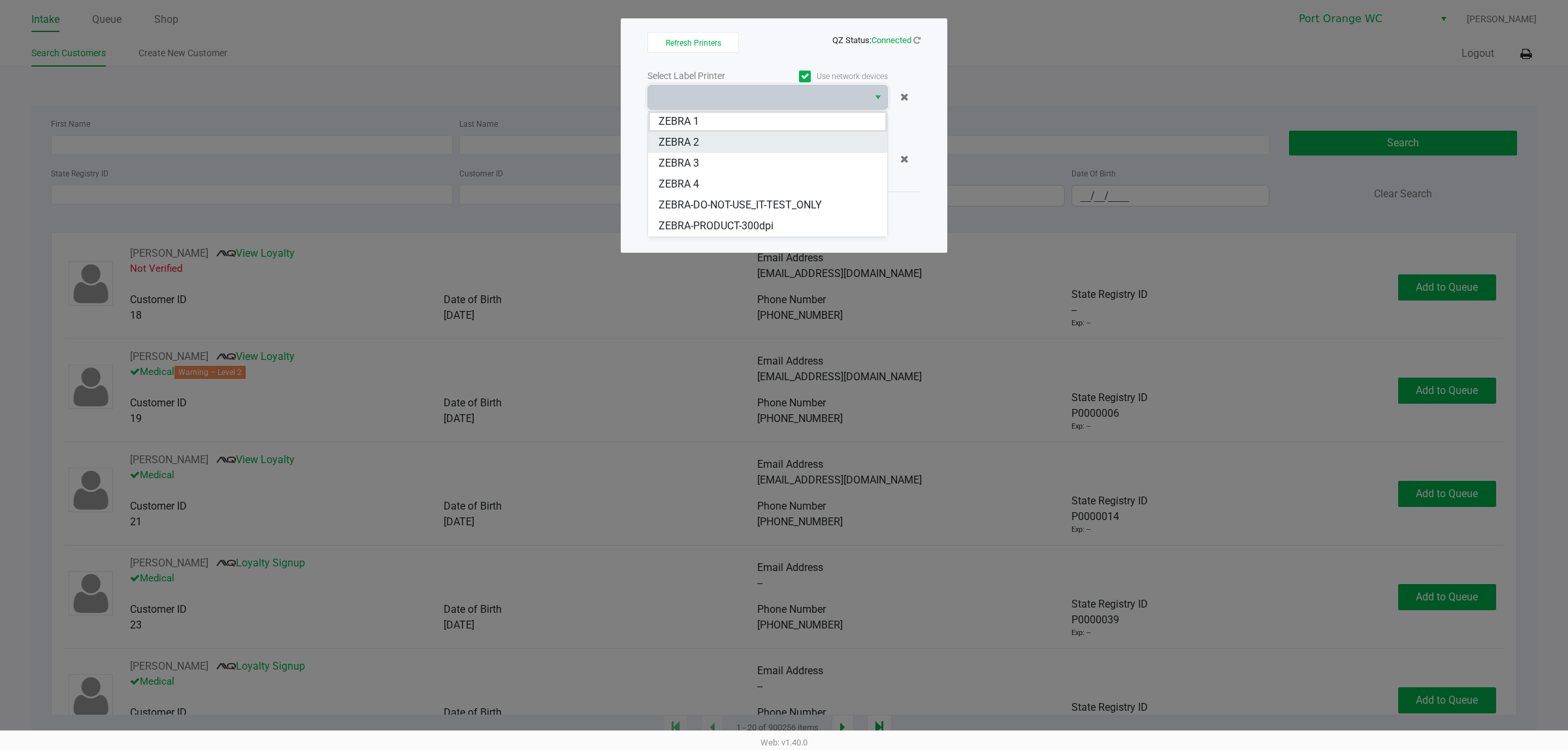
click at [772, 150] on 2 "ZEBRA 2" at bounding box center [767, 143] width 239 height 21
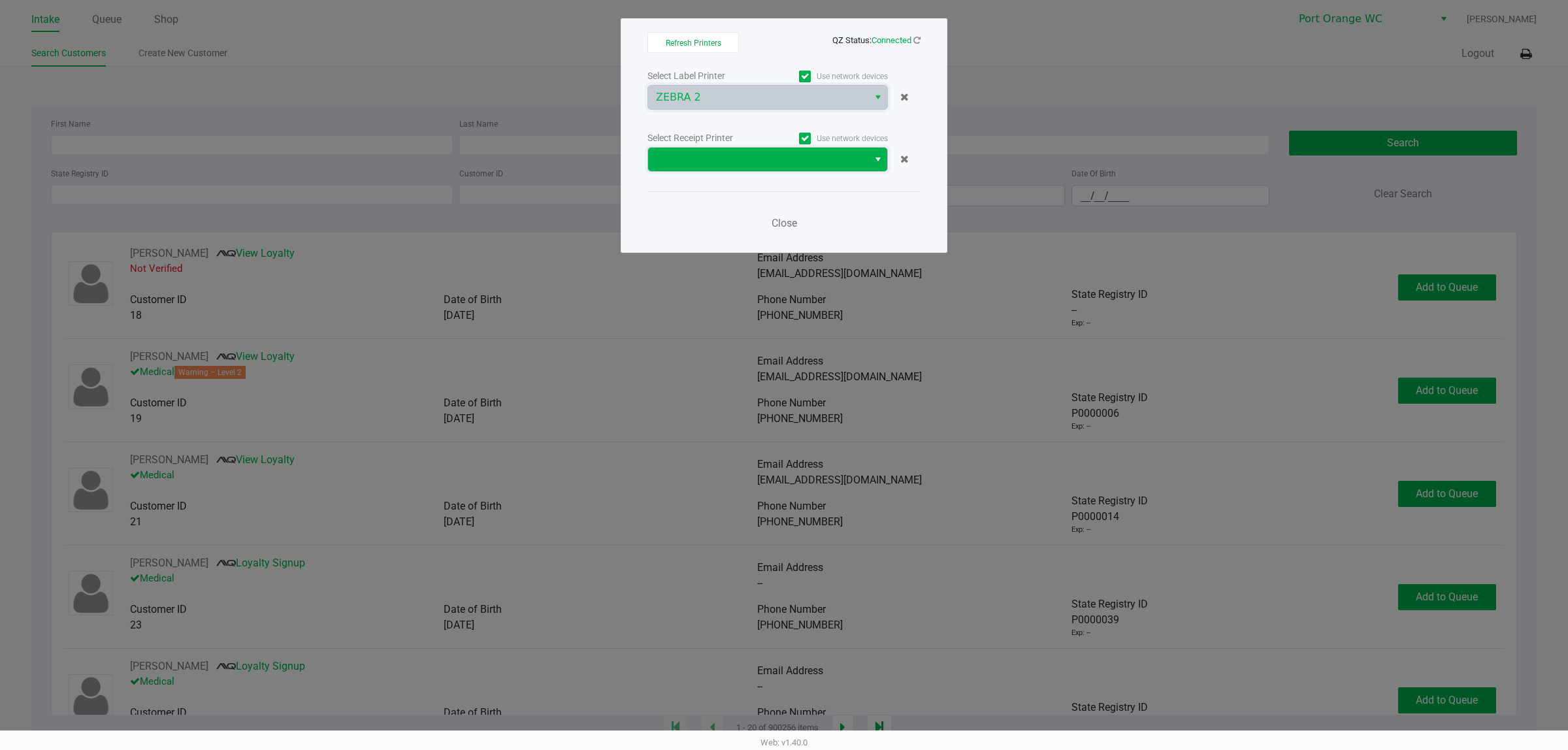
click at [771, 157] on span at bounding box center [758, 159] width 205 height 16
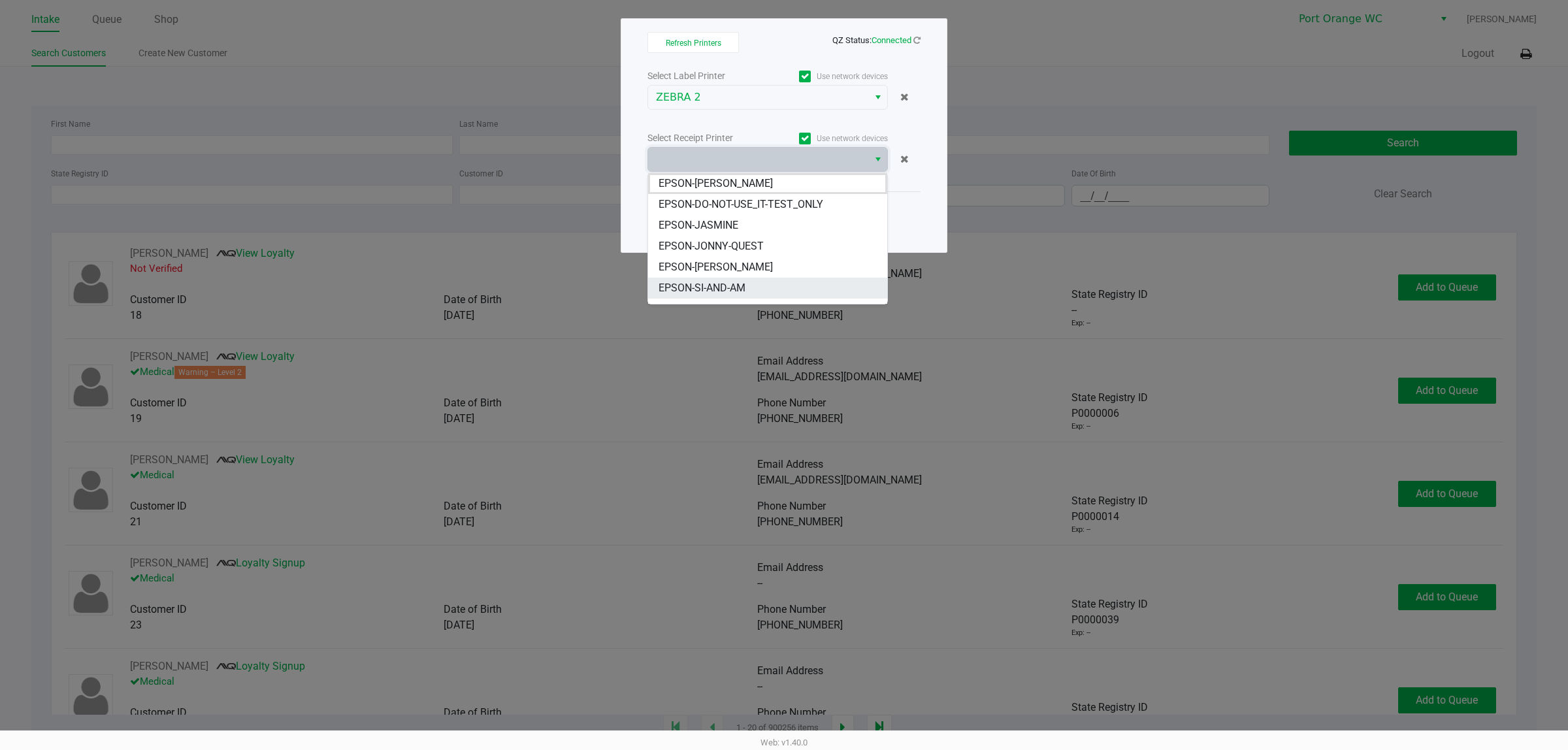
scroll to position [15, 0]
click at [741, 232] on span "EPSON-JONNY-QUEST" at bounding box center [711, 231] width 105 height 16
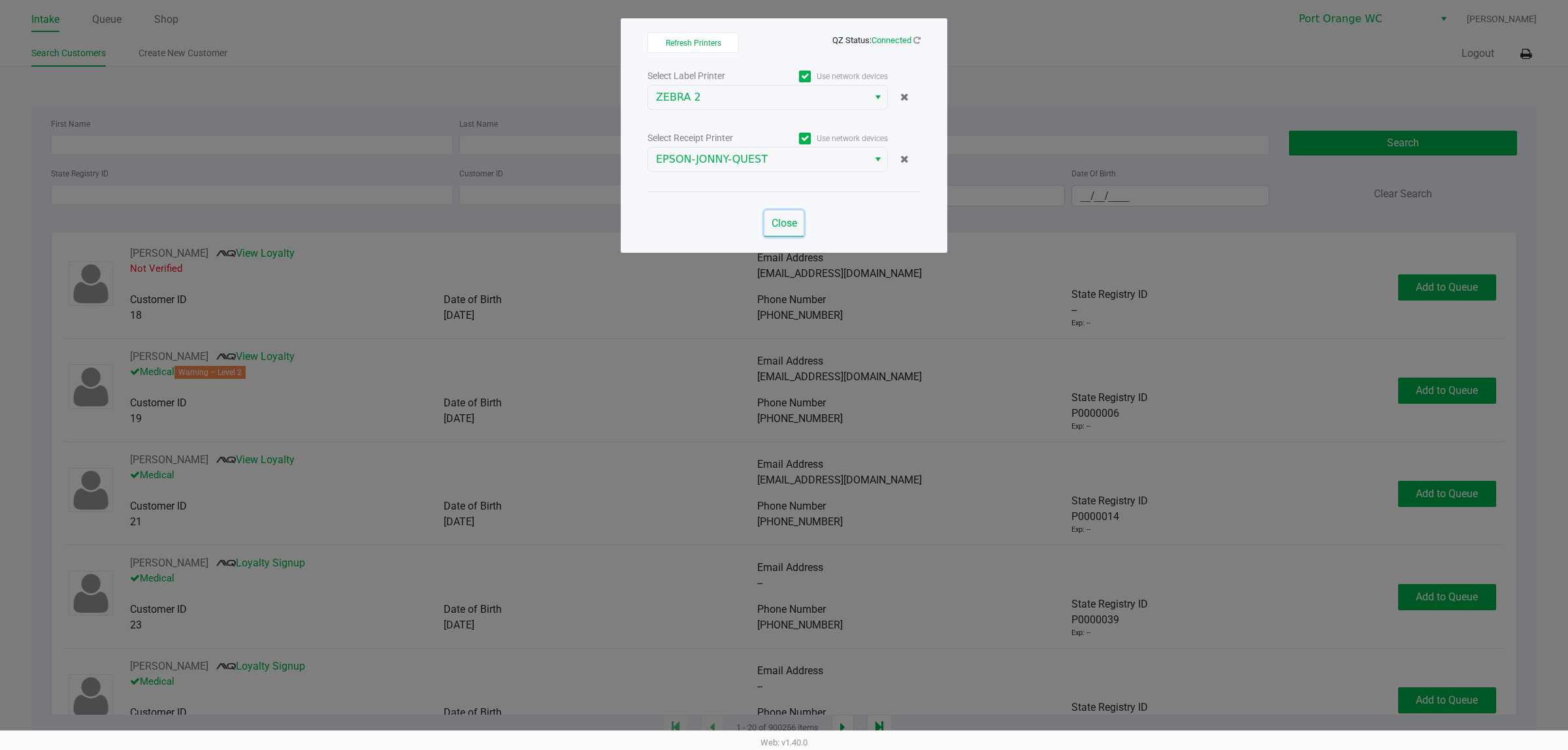
click at [779, 219] on span "Close" at bounding box center [784, 222] width 25 height 13
